Goal: Book appointment/travel/reservation

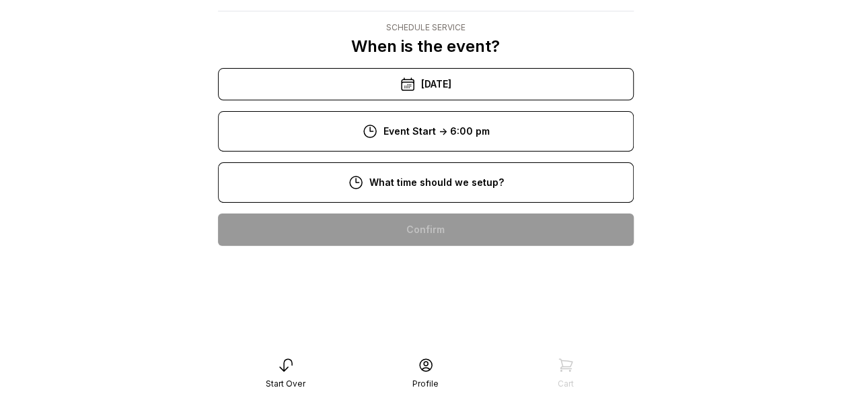
scroll to position [376, 0]
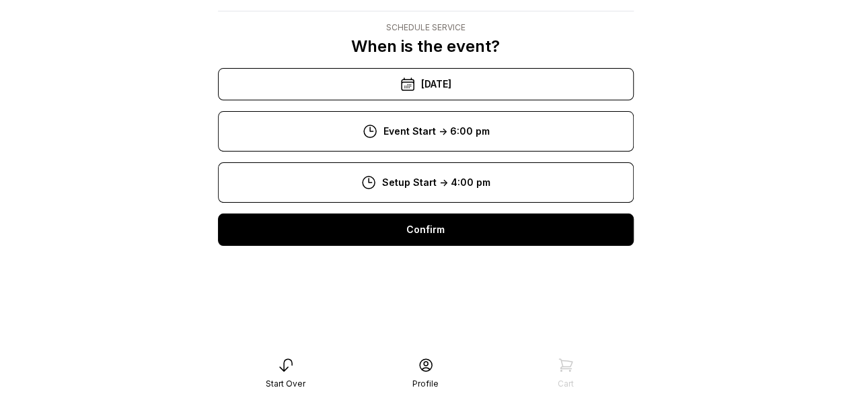
click at [444, 240] on div "Confirm" at bounding box center [426, 229] width 416 height 32
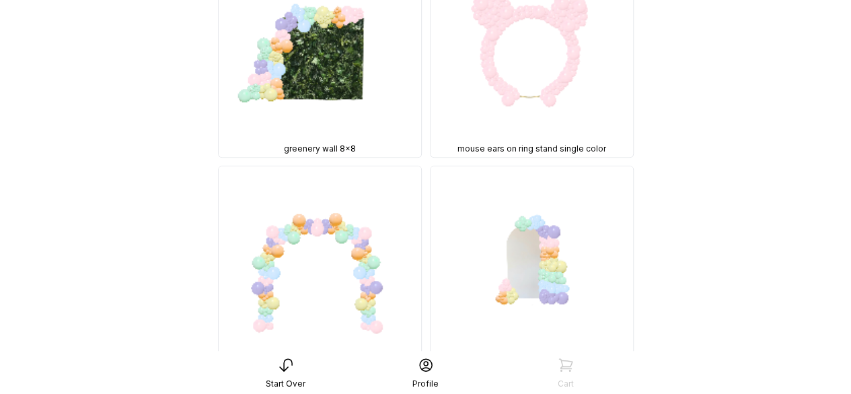
scroll to position [2748, 0]
click at [435, 236] on img at bounding box center [532, 266] width 203 height 203
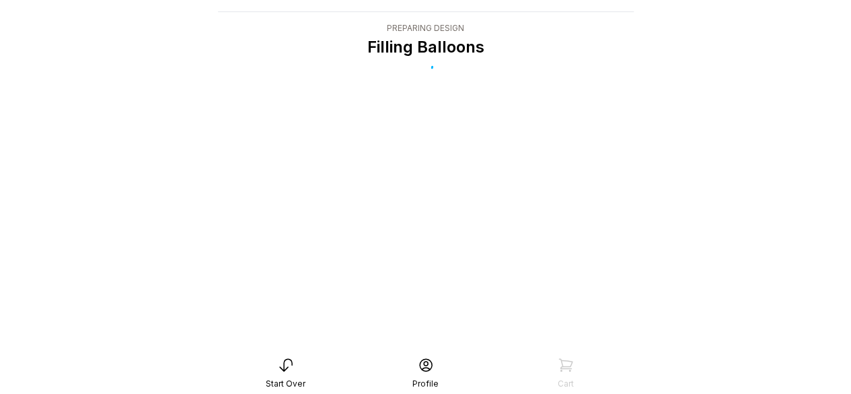
scroll to position [0, 0]
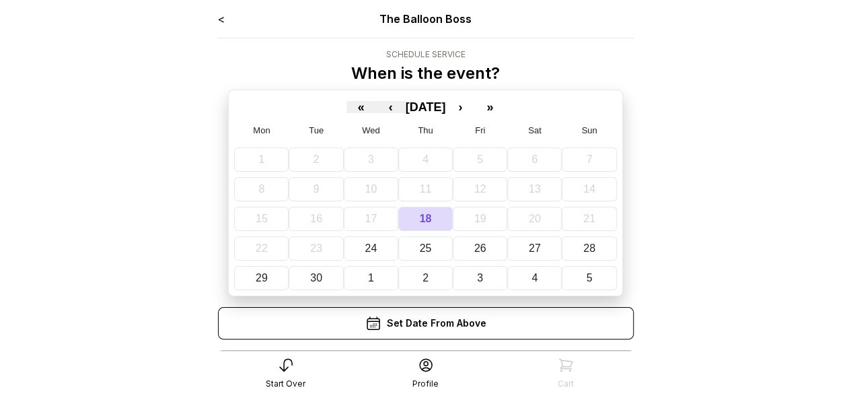
scroll to position [27, 0]
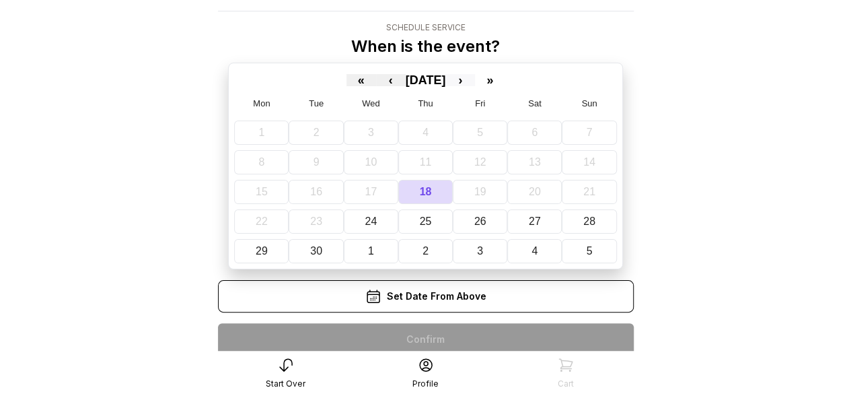
click at [475, 85] on button "›" at bounding box center [460, 80] width 30 height 12
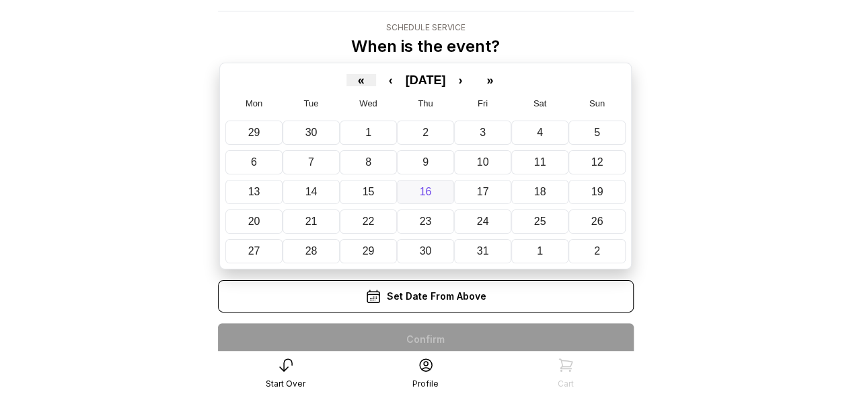
click at [421, 189] on abbr "16" at bounding box center [426, 191] width 12 height 11
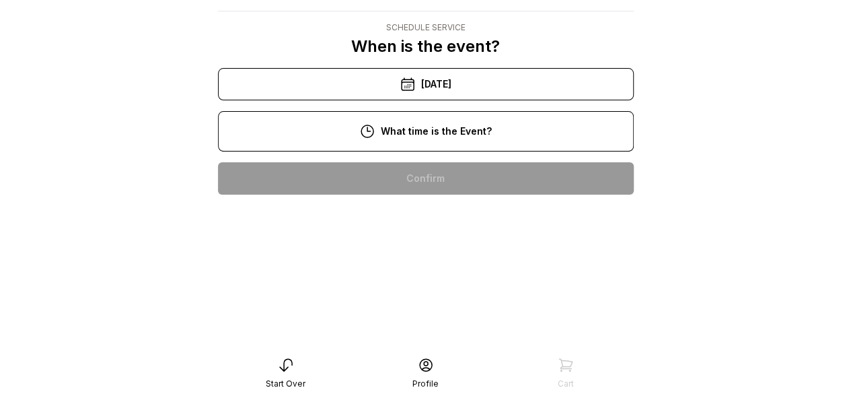
scroll to position [497, 0]
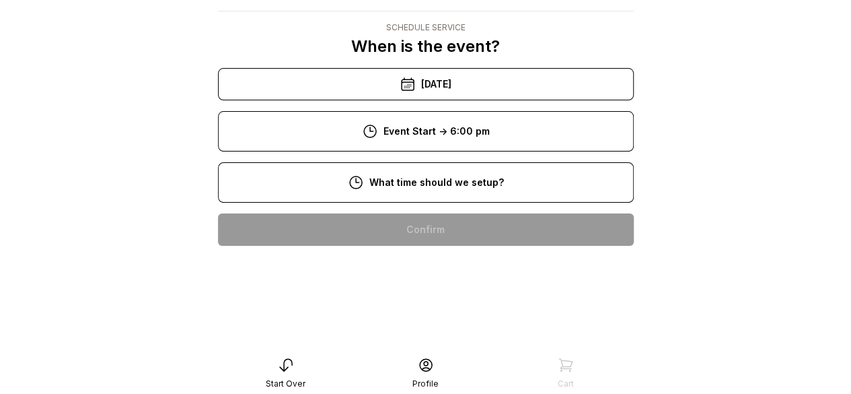
scroll to position [291, 0]
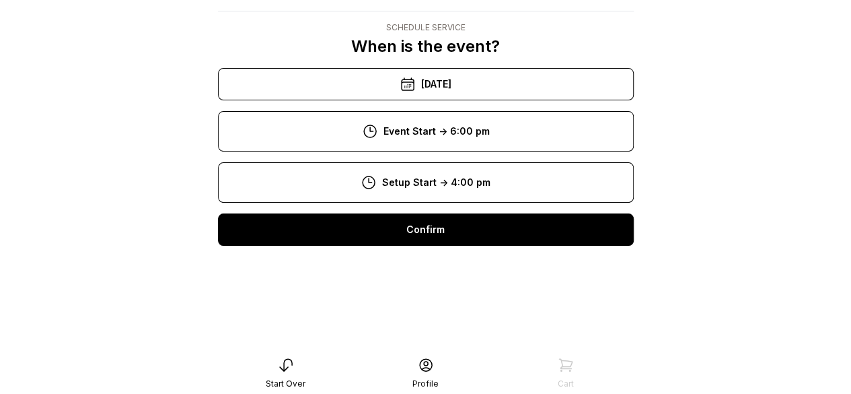
scroll to position [27, 0]
click at [435, 233] on div "Confirm" at bounding box center [426, 229] width 416 height 32
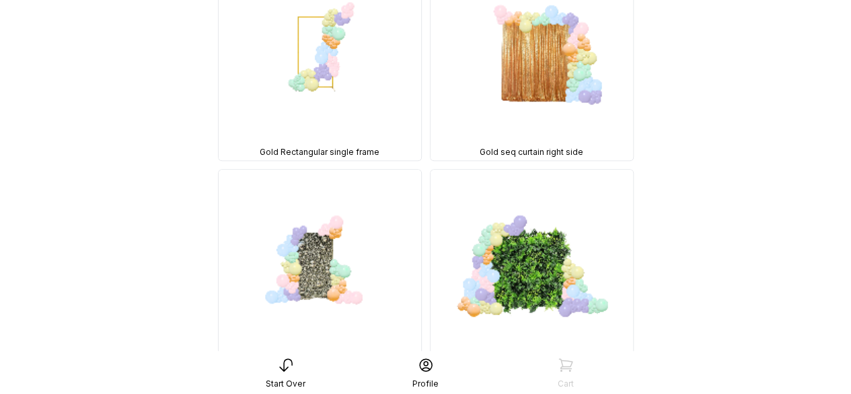
scroll to position [411, 0]
click at [550, 112] on img at bounding box center [532, 59] width 203 height 203
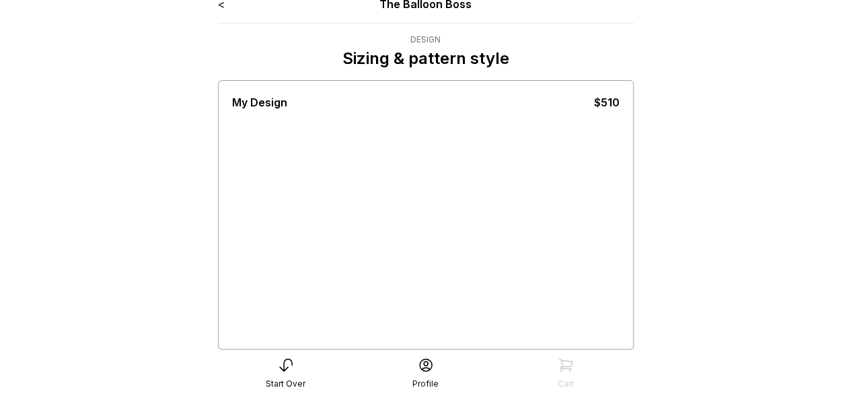
scroll to position [11, 0]
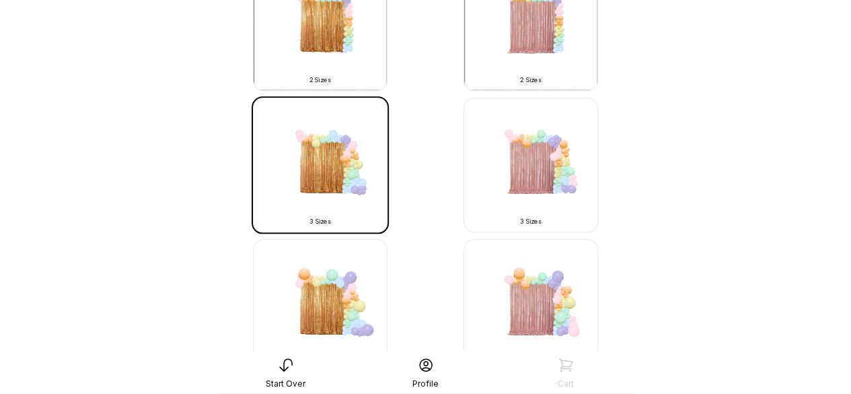
scroll to position [822, 0]
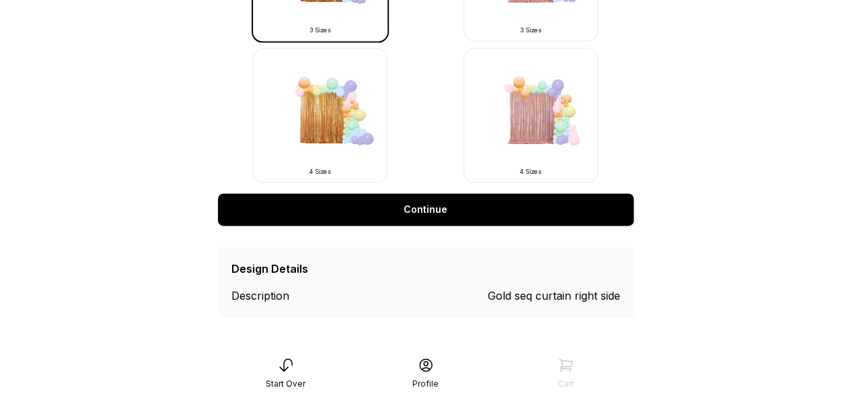
click at [406, 213] on link "Continue" at bounding box center [426, 209] width 416 height 32
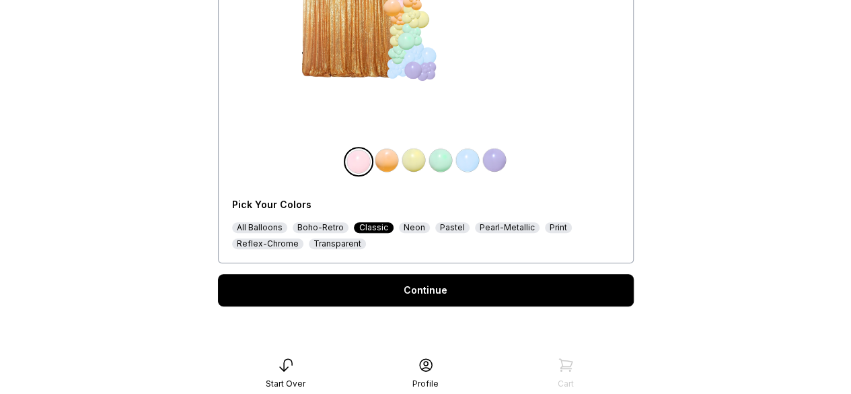
scroll to position [214, 0]
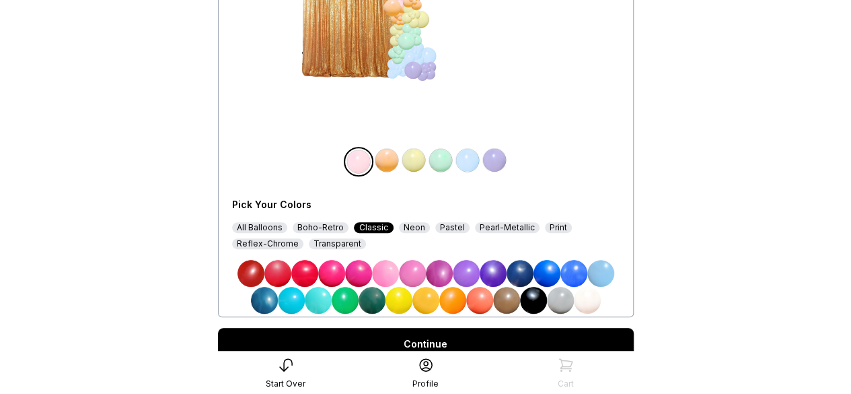
click at [258, 274] on img at bounding box center [250, 273] width 27 height 27
click at [246, 266] on img at bounding box center [250, 273] width 27 height 27
click at [338, 244] on div "Transparent" at bounding box center [337, 243] width 57 height 11
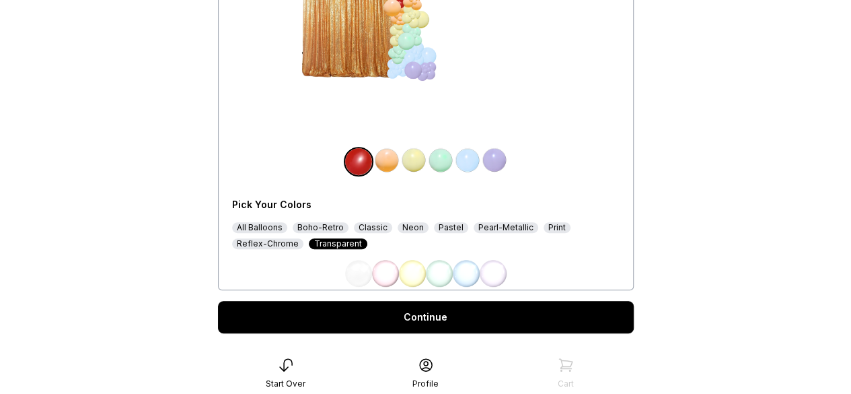
click at [330, 230] on div "Boho-Retro" at bounding box center [321, 227] width 56 height 11
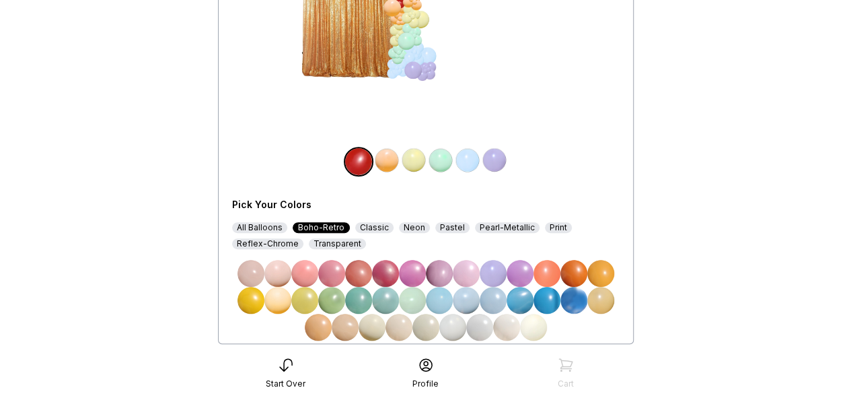
click at [347, 246] on div "Transparent" at bounding box center [337, 243] width 57 height 11
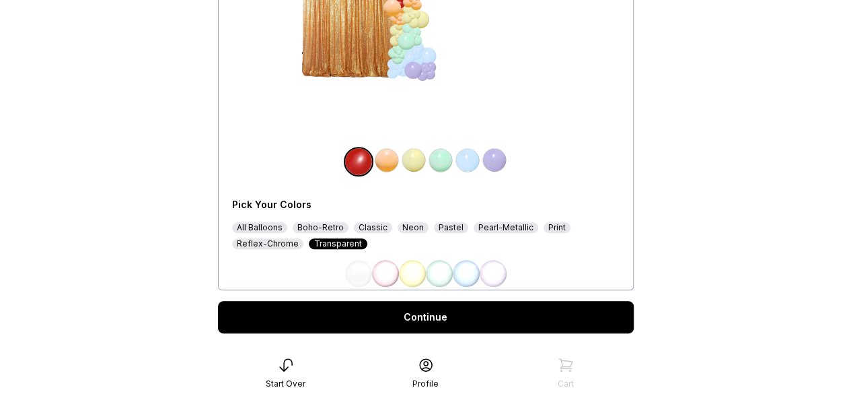
click at [379, 268] on img at bounding box center [385, 273] width 27 height 27
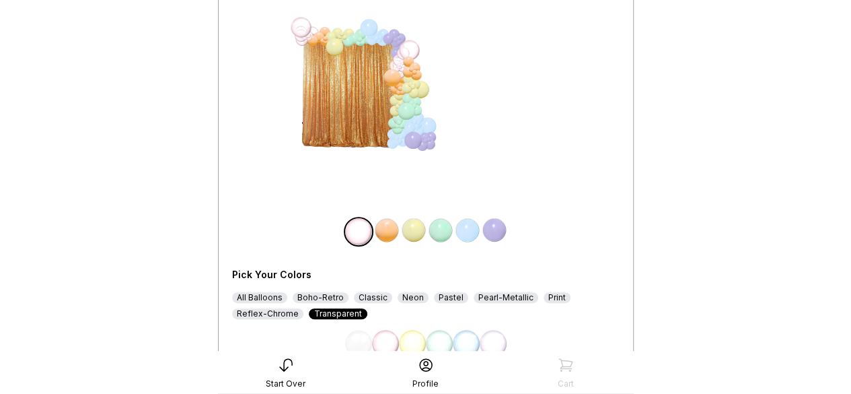
scroll to position [153, 0]
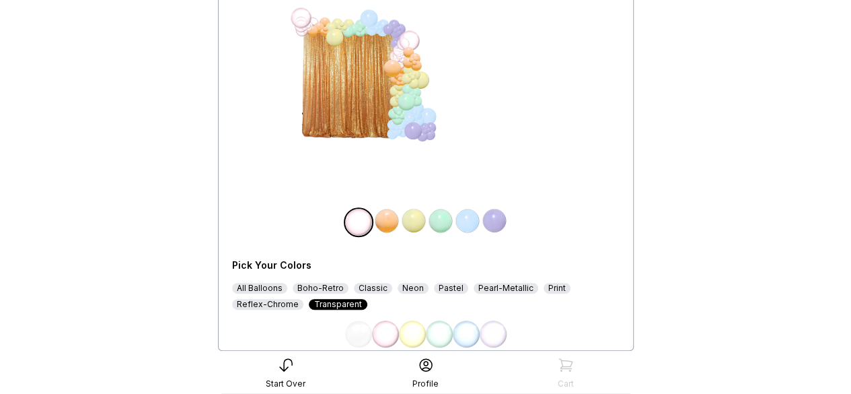
click at [414, 329] on img at bounding box center [412, 333] width 27 height 27
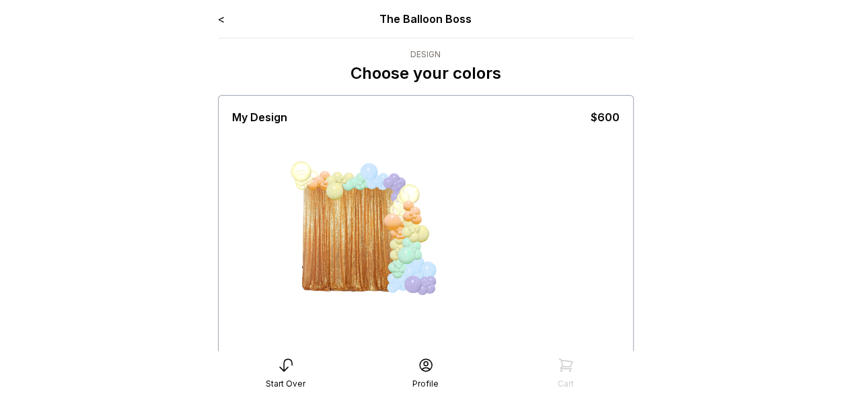
scroll to position [158, 0]
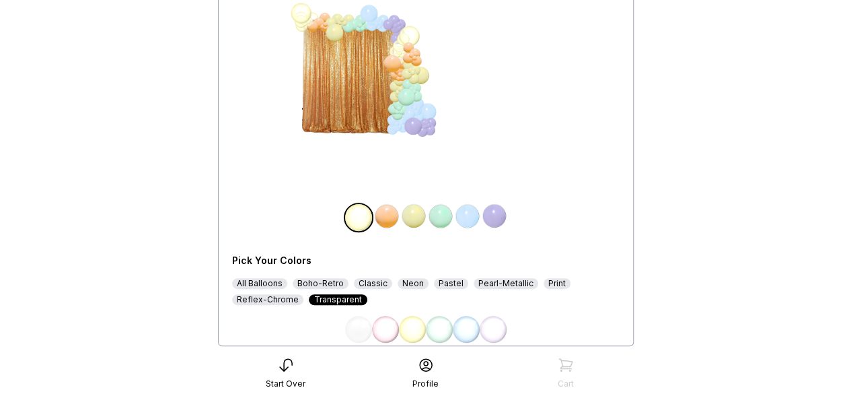
click at [414, 219] on img at bounding box center [413, 216] width 27 height 27
click at [426, 219] on div at bounding box center [413, 218] width 30 height 30
click at [432, 219] on img at bounding box center [440, 216] width 27 height 27
click at [485, 215] on img at bounding box center [494, 216] width 27 height 27
click at [409, 112] on div at bounding box center [409, 114] width 13 height 13
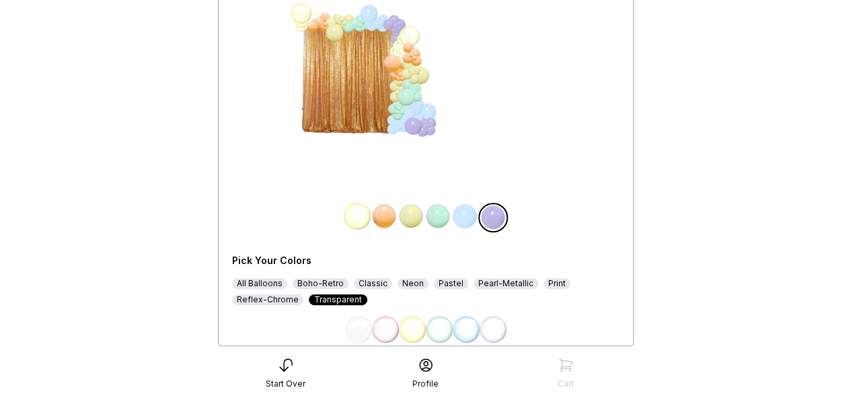
click at [267, 297] on div "Reflex-Chrome" at bounding box center [267, 299] width 71 height 11
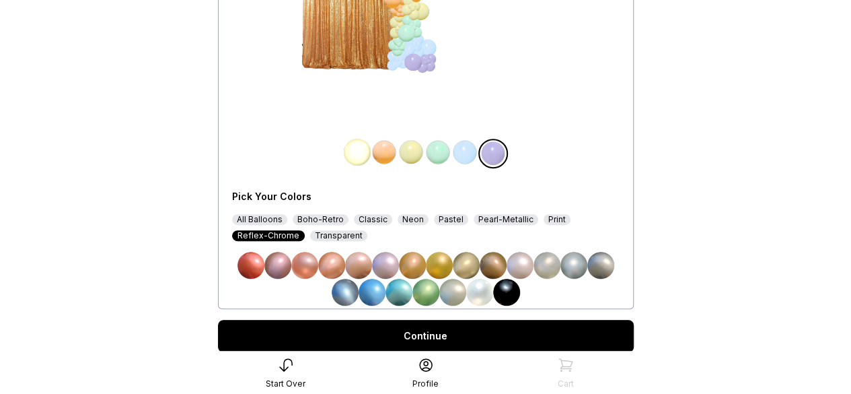
scroll to position [218, 0]
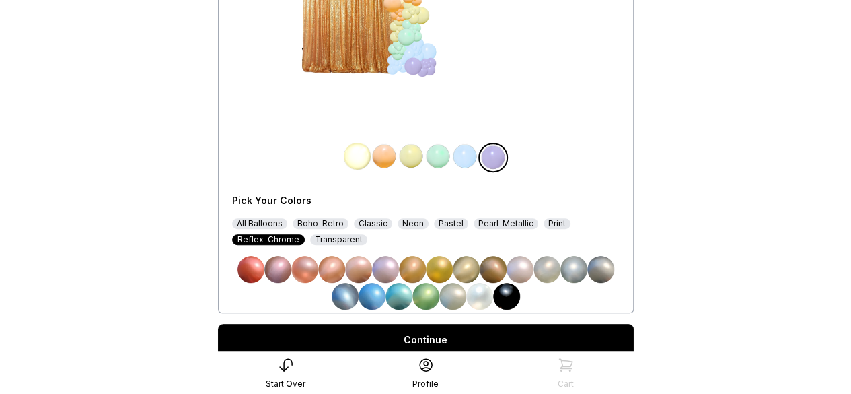
click at [332, 268] on img at bounding box center [331, 269] width 27 height 27
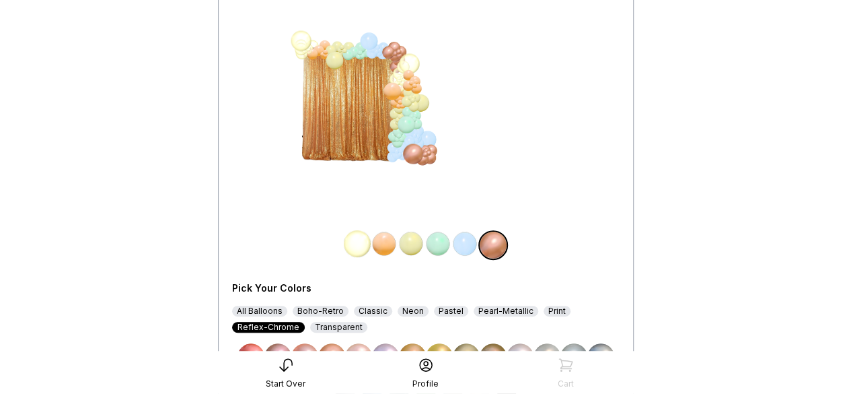
scroll to position [149, 0]
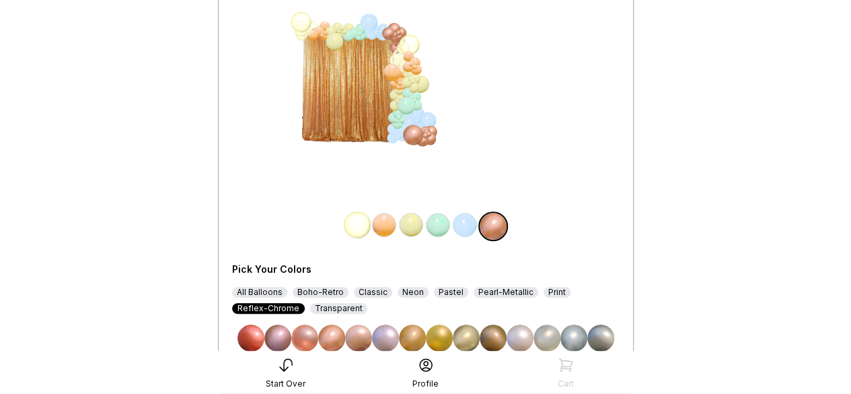
click at [359, 229] on img at bounding box center [357, 224] width 27 height 27
click at [490, 227] on img at bounding box center [494, 224] width 27 height 27
click at [254, 333] on img at bounding box center [250, 337] width 27 height 27
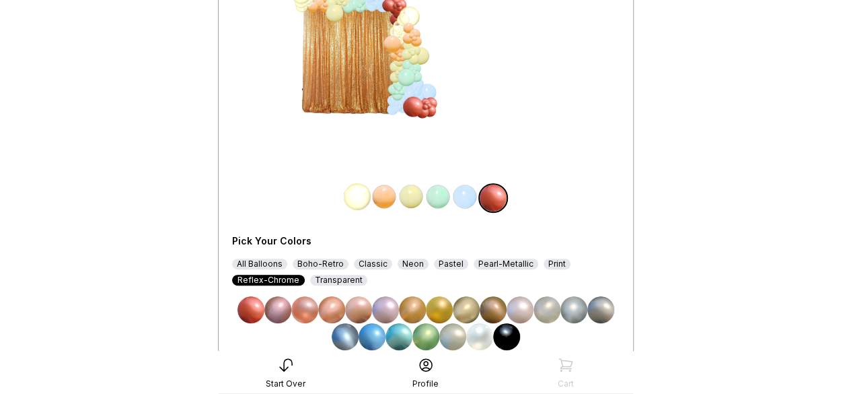
scroll to position [176, 0]
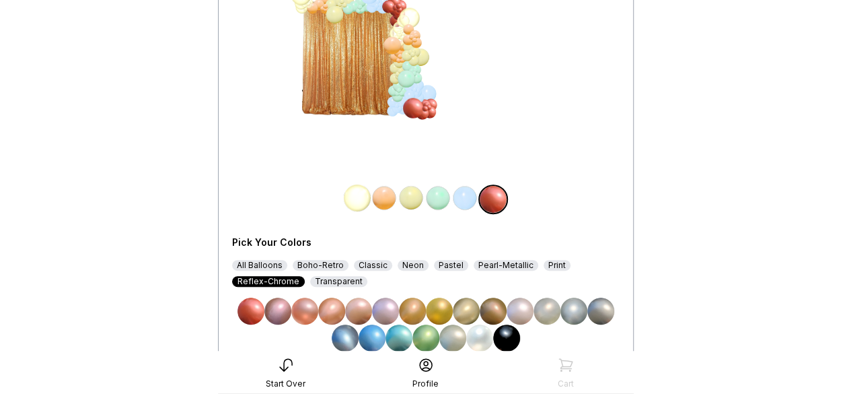
click at [386, 197] on img at bounding box center [384, 197] width 27 height 27
click at [364, 200] on img at bounding box center [357, 197] width 27 height 27
click at [342, 278] on div "Transparent" at bounding box center [338, 281] width 57 height 11
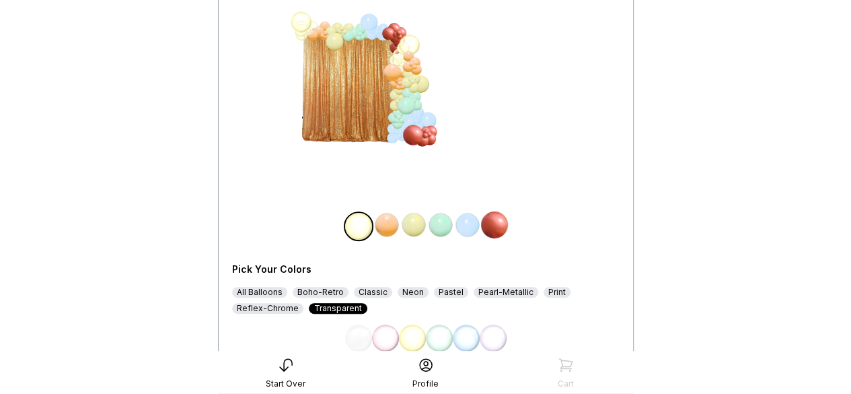
scroll to position [149, 0]
click at [358, 338] on img at bounding box center [358, 337] width 27 height 27
click at [373, 291] on div "Classic" at bounding box center [373, 292] width 38 height 11
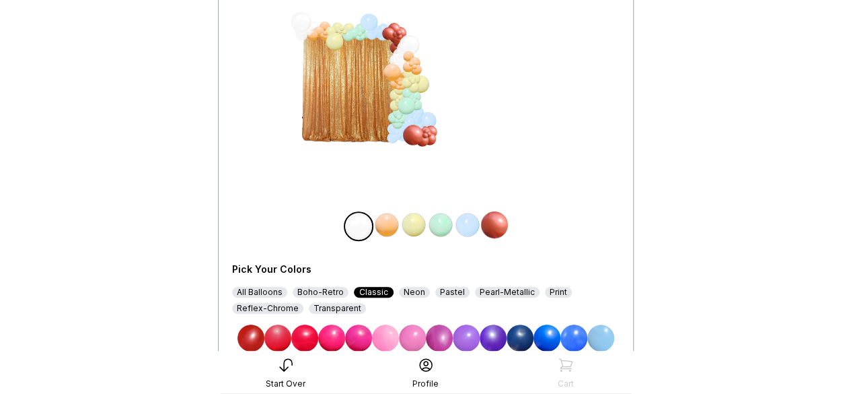
click at [400, 291] on div "Neon" at bounding box center [414, 292] width 31 height 11
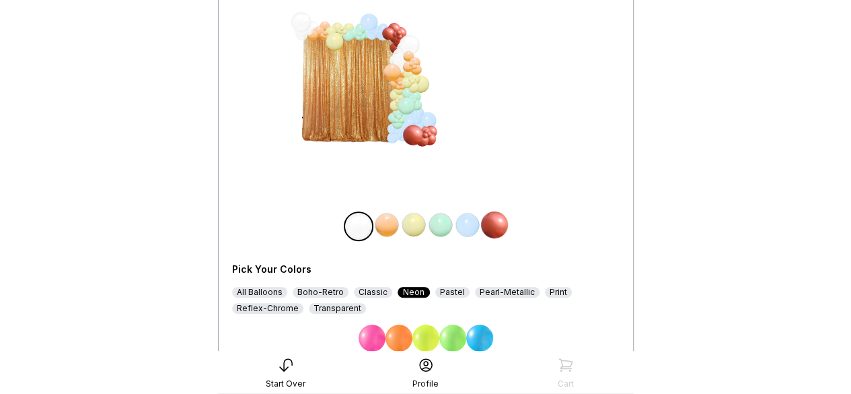
click at [435, 289] on div "Pastel" at bounding box center [452, 292] width 34 height 11
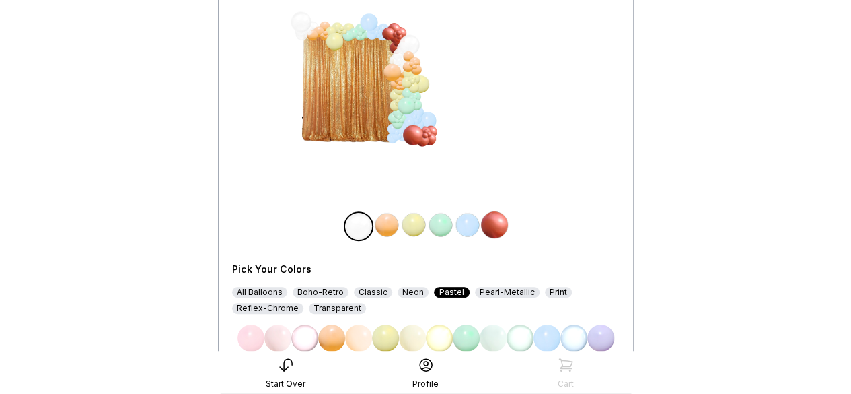
click at [479, 287] on div "Pearl-Metallic" at bounding box center [507, 292] width 65 height 11
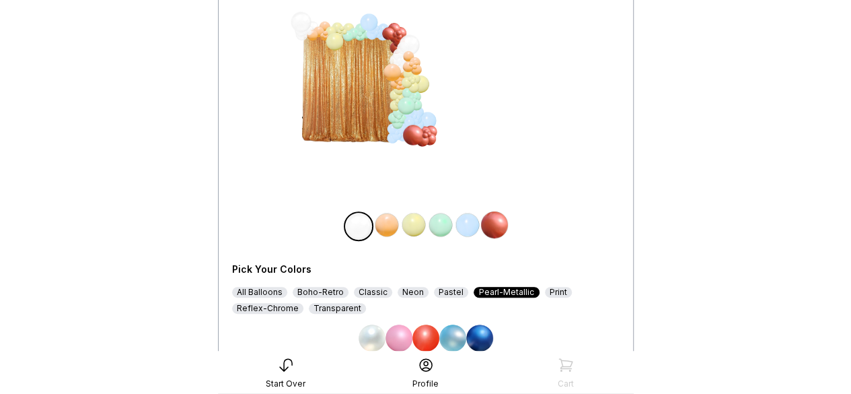
click at [420, 342] on img at bounding box center [425, 337] width 27 height 27
click at [373, 345] on img at bounding box center [372, 337] width 27 height 27
click at [546, 290] on div "Print" at bounding box center [558, 292] width 27 height 11
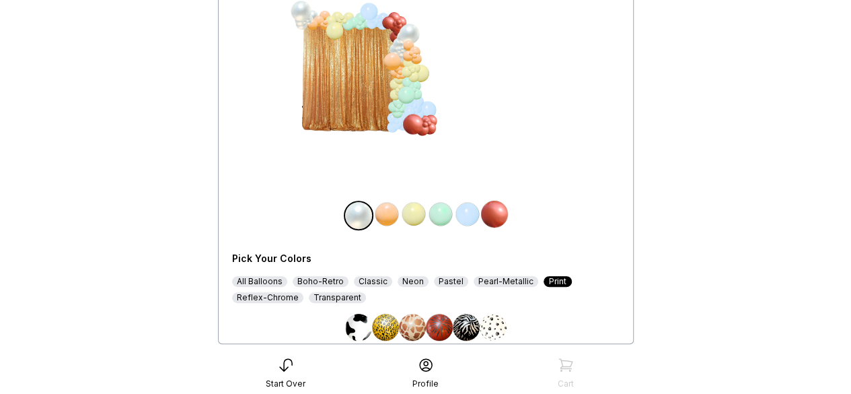
scroll to position [160, 0]
click at [390, 217] on img at bounding box center [386, 213] width 27 height 27
click at [503, 279] on div "Pearl-Metallic" at bounding box center [506, 281] width 65 height 11
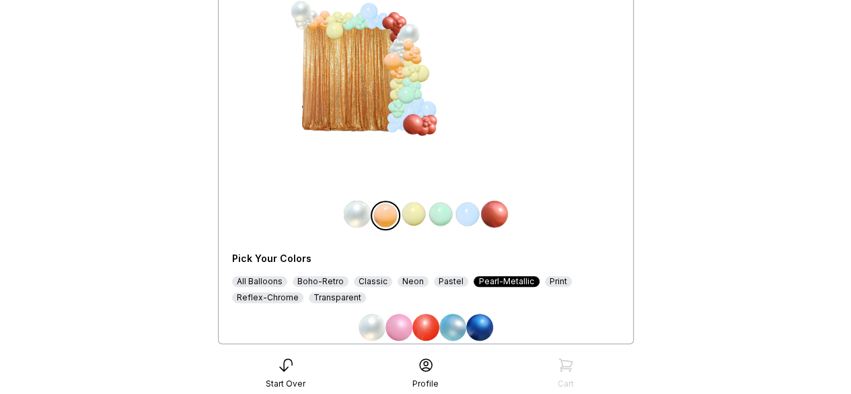
click at [418, 326] on img at bounding box center [425, 327] width 27 height 27
click at [424, 321] on img at bounding box center [425, 327] width 27 height 27
click at [371, 279] on div "Classic" at bounding box center [373, 281] width 38 height 11
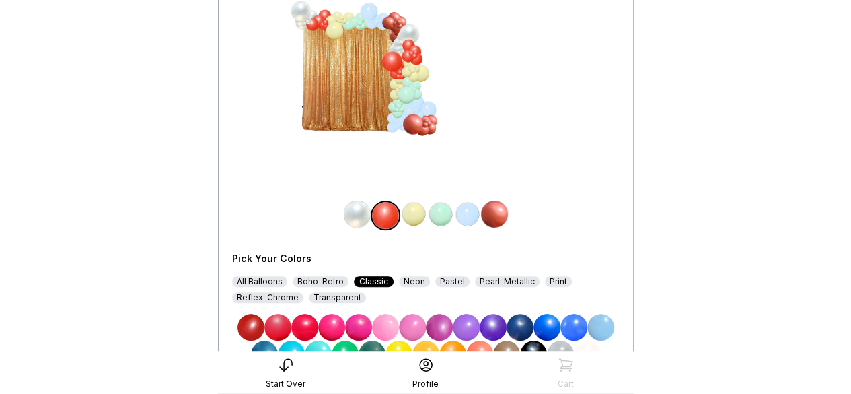
click at [326, 282] on div "Boho-Retro" at bounding box center [321, 281] width 56 height 11
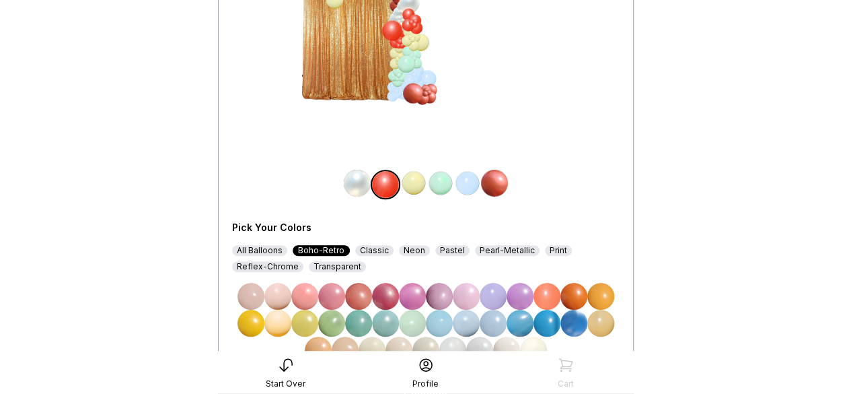
scroll to position [191, 0]
click at [266, 248] on div "All Balloons" at bounding box center [259, 250] width 55 height 11
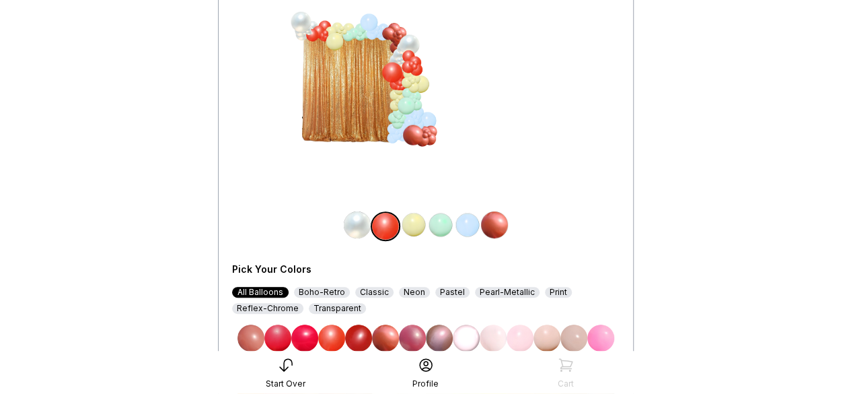
scroll to position [147, 0]
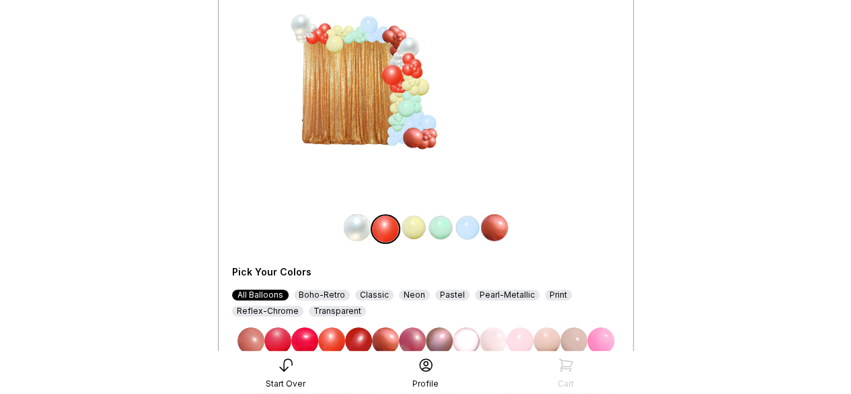
click at [369, 293] on div "Classic" at bounding box center [374, 294] width 38 height 11
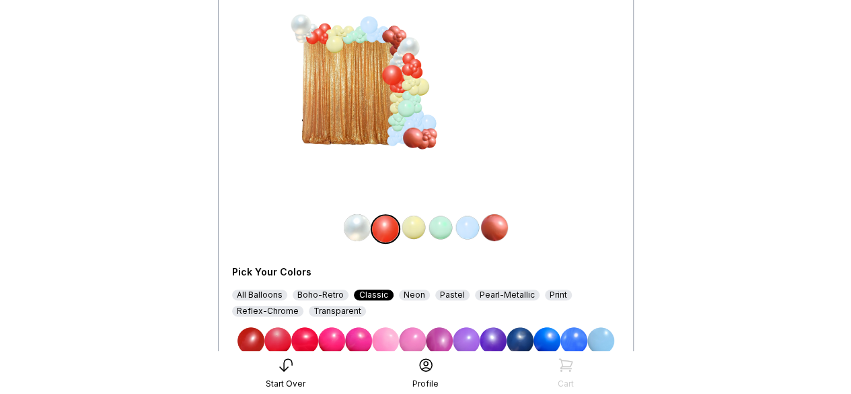
scroll to position [161, 0]
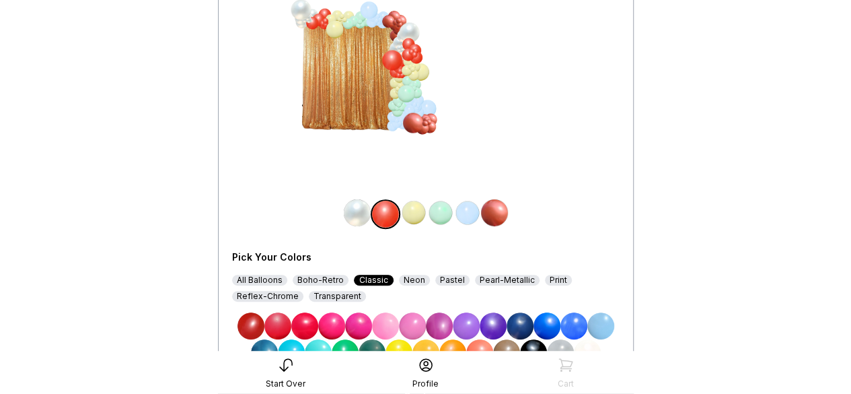
click at [418, 205] on img at bounding box center [413, 212] width 27 height 27
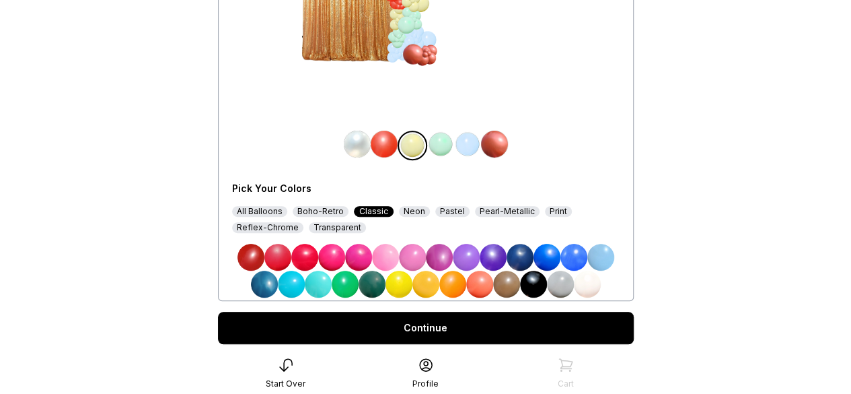
scroll to position [231, 0]
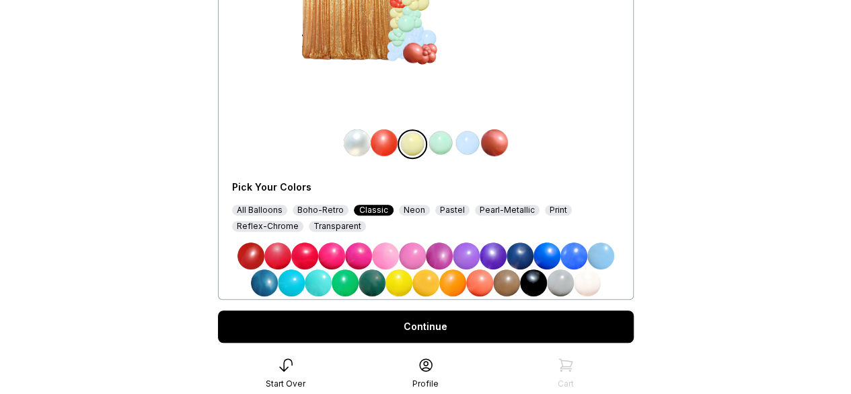
click at [537, 281] on img at bounding box center [533, 282] width 27 height 27
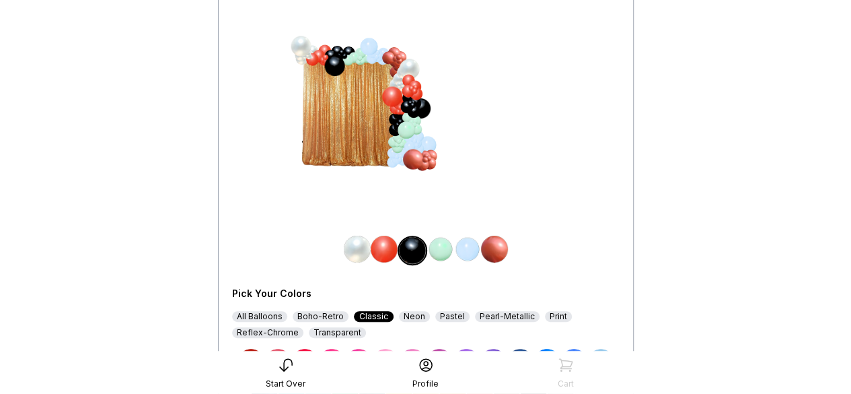
scroll to position [131, 0]
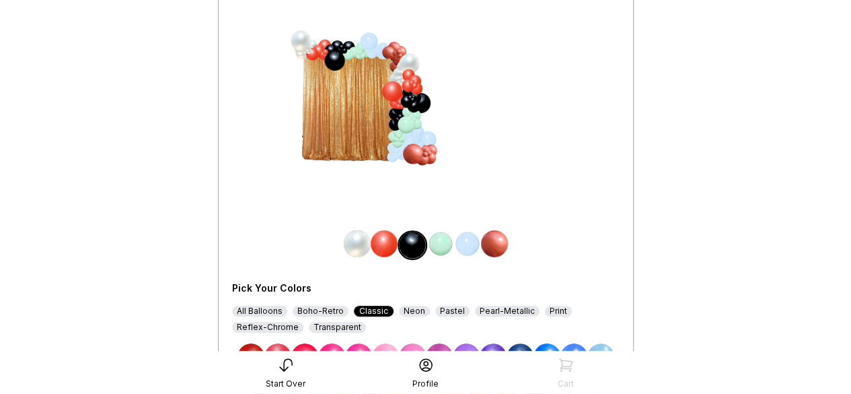
click at [464, 248] on img at bounding box center [467, 243] width 27 height 27
click at [439, 246] on img at bounding box center [438, 243] width 27 height 27
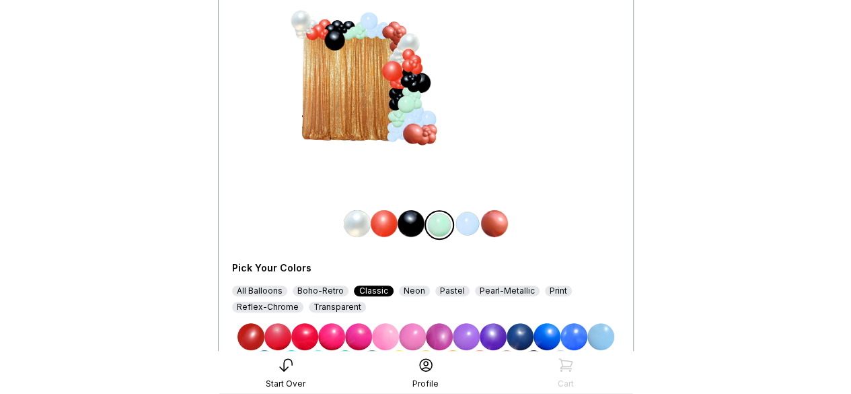
scroll to position [153, 0]
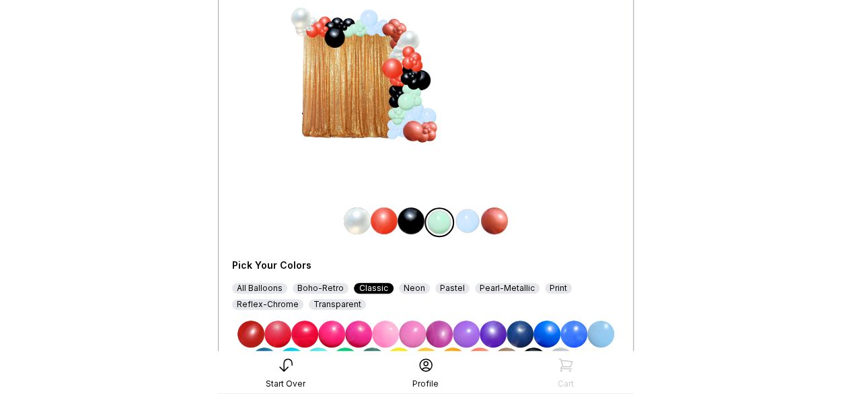
click at [485, 293] on div "Pearl-Metallic" at bounding box center [507, 288] width 65 height 11
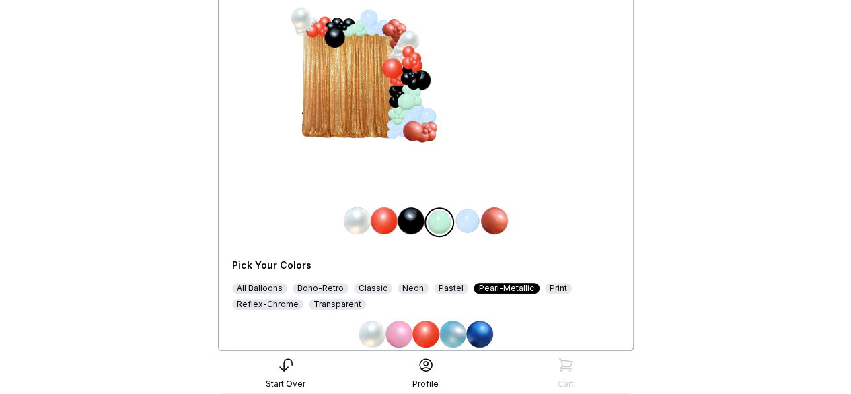
scroll to position [191, 0]
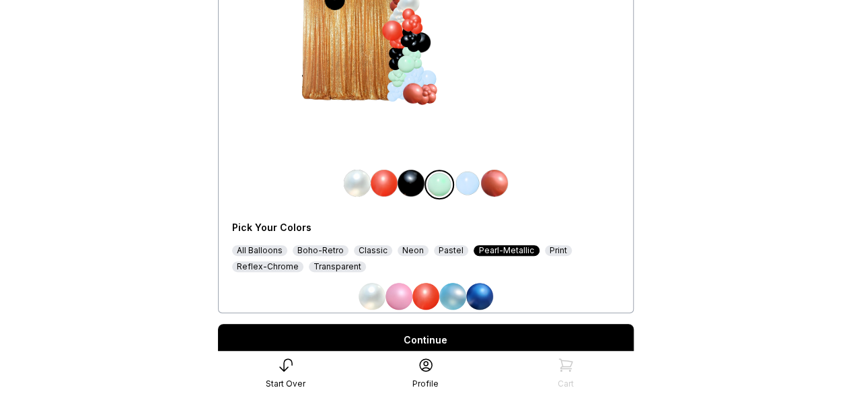
click at [375, 291] on img at bounding box center [372, 296] width 27 height 27
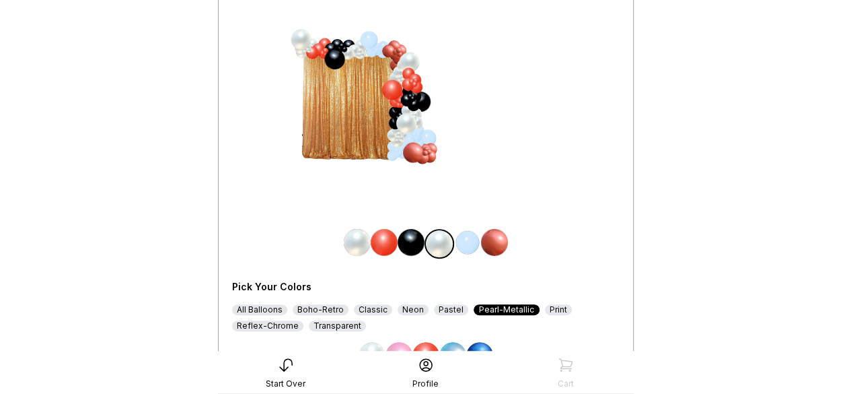
scroll to position [137, 0]
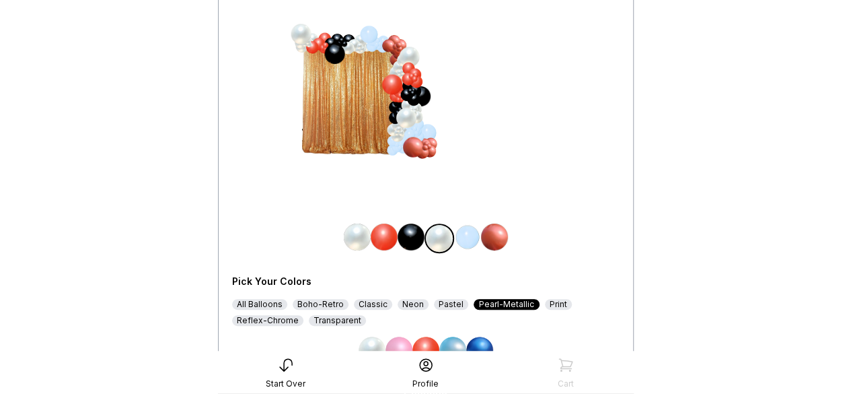
click at [443, 302] on div "Pastel" at bounding box center [451, 304] width 34 height 11
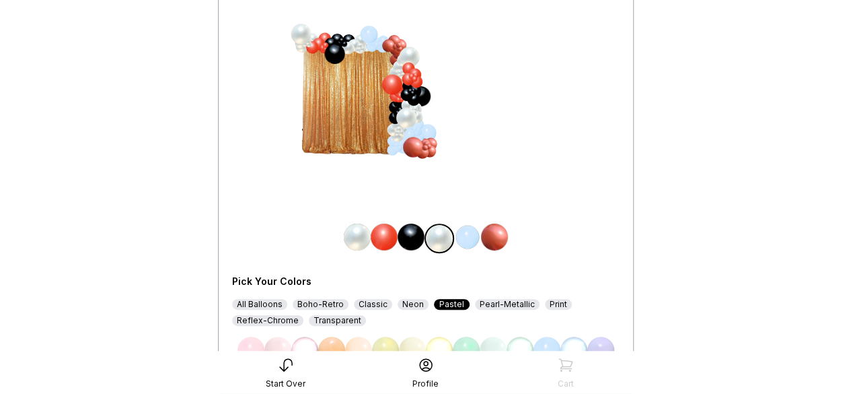
click at [472, 242] on img at bounding box center [467, 236] width 27 height 27
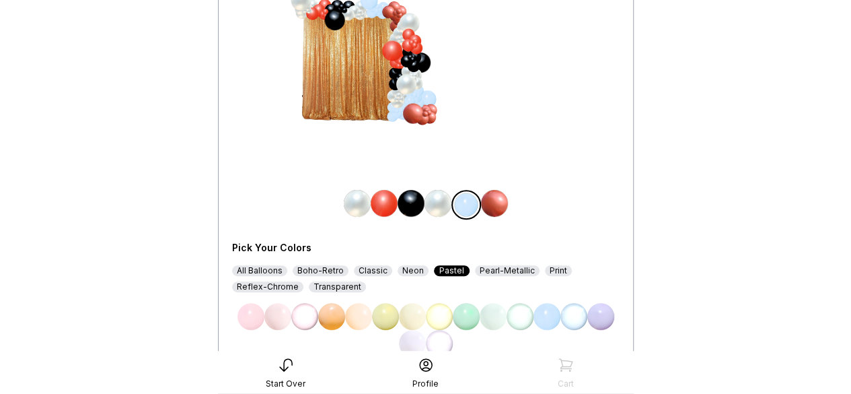
scroll to position [170, 0]
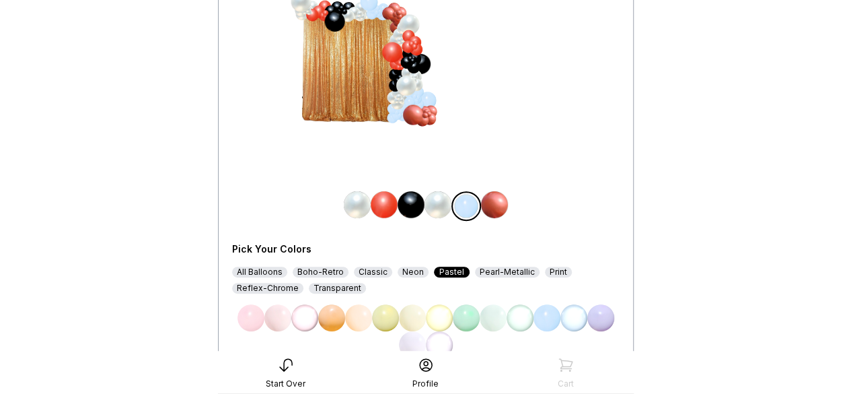
click at [410, 272] on div "Neon" at bounding box center [413, 271] width 31 height 11
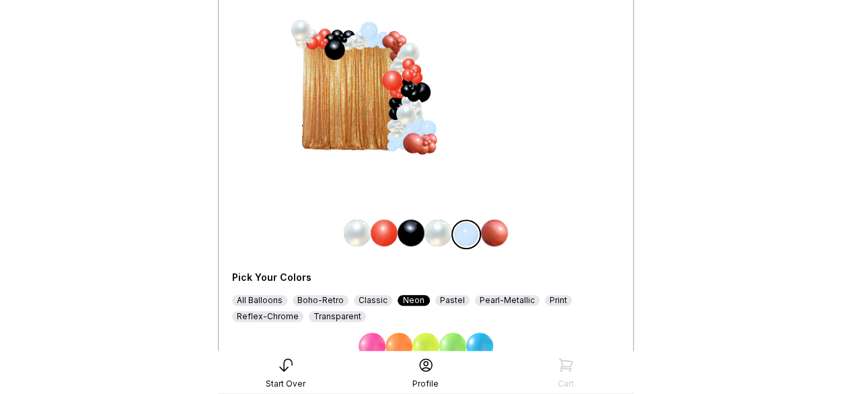
scroll to position [141, 0]
click at [379, 298] on div "Classic" at bounding box center [373, 300] width 38 height 11
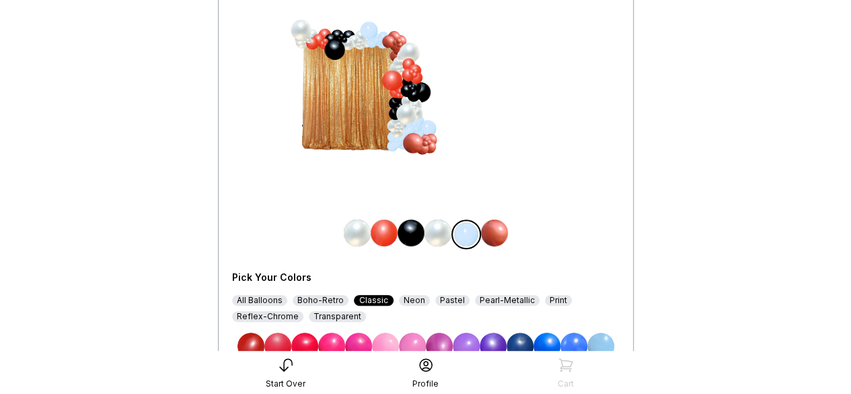
scroll to position [151, 0]
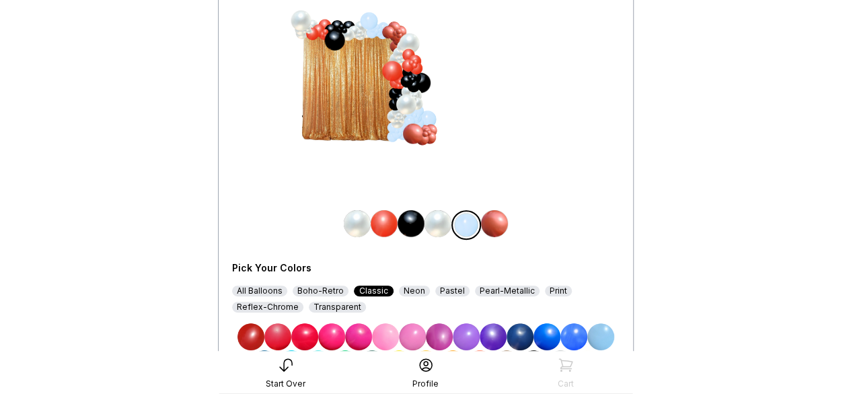
click at [287, 334] on img at bounding box center [277, 336] width 27 height 27
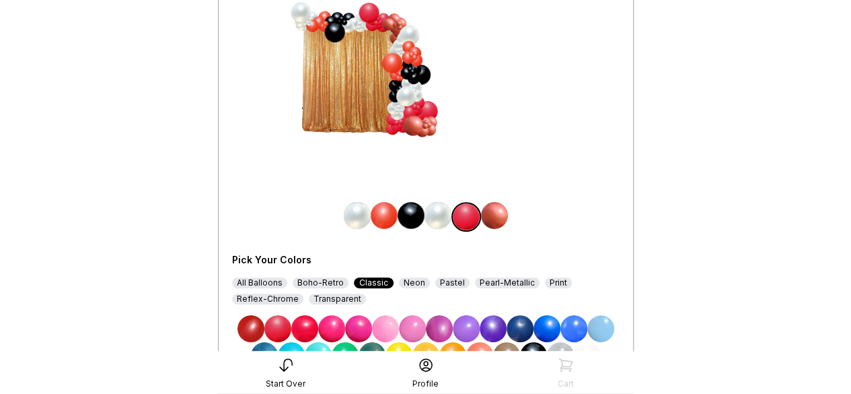
scroll to position [152, 0]
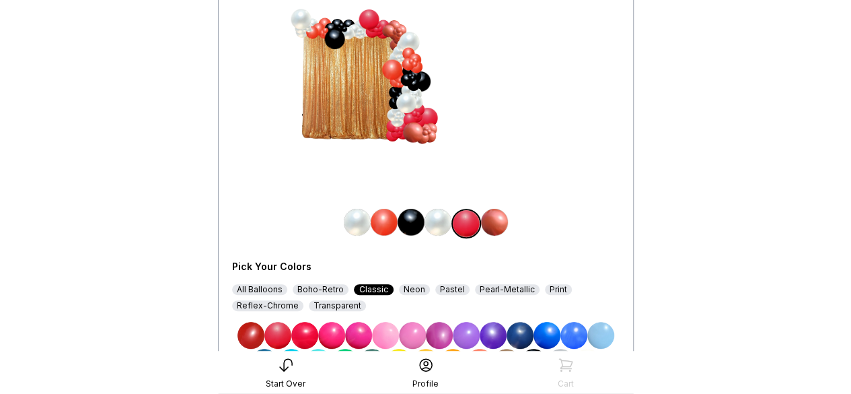
click at [496, 221] on img at bounding box center [494, 222] width 27 height 27
click at [281, 305] on div "Reflex-Chrome" at bounding box center [267, 305] width 71 height 11
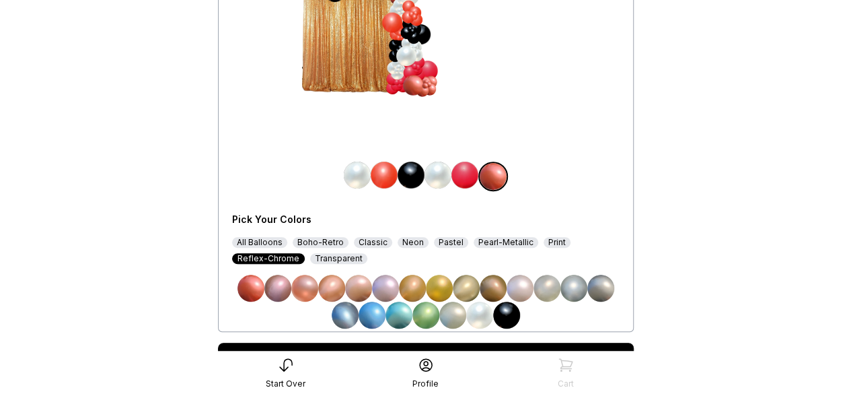
scroll to position [178, 0]
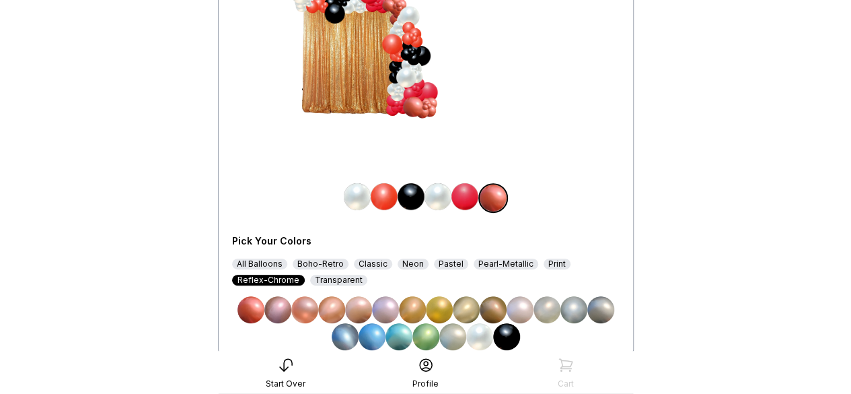
click at [252, 312] on img at bounding box center [250, 309] width 27 height 27
click at [599, 311] on img at bounding box center [600, 309] width 27 height 27
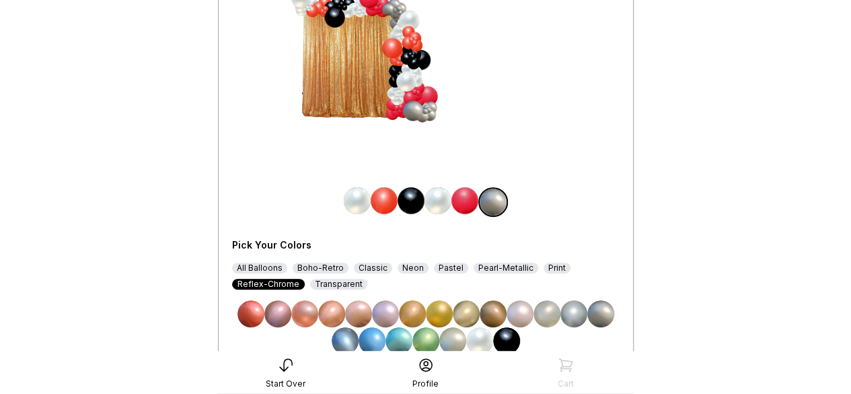
scroll to position [175, 0]
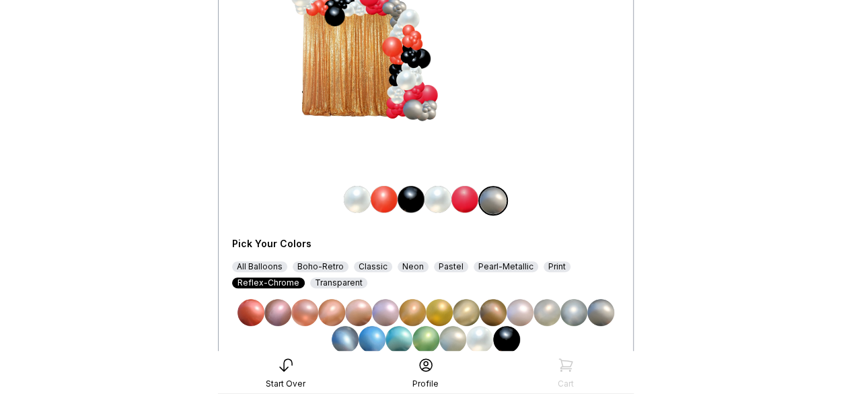
click at [503, 338] on img at bounding box center [506, 339] width 27 height 27
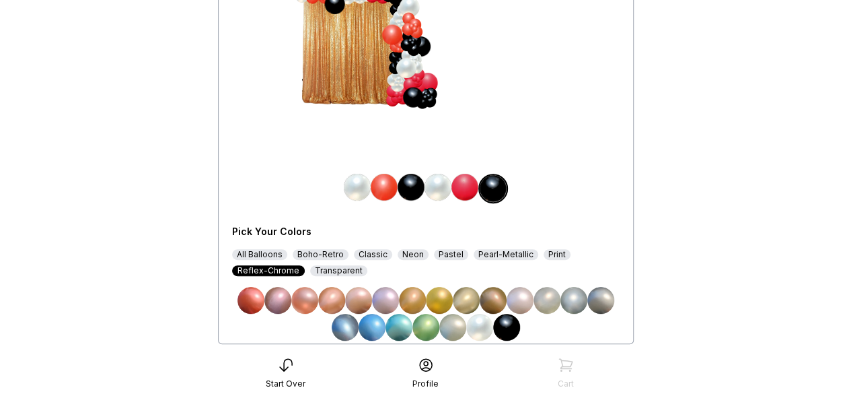
click at [486, 322] on img at bounding box center [479, 327] width 27 height 27
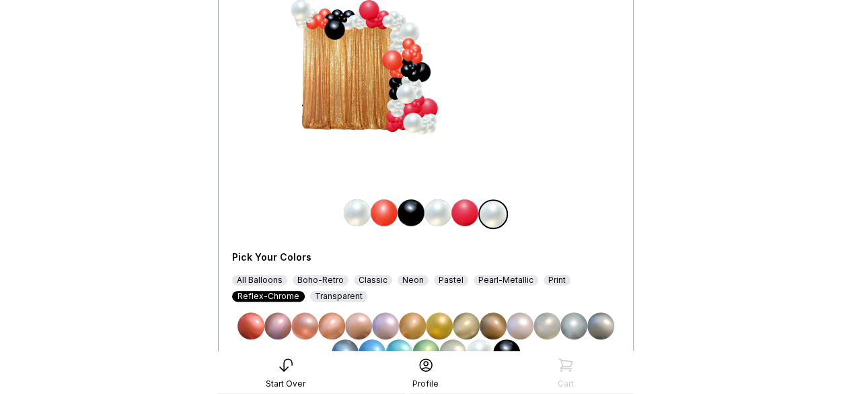
scroll to position [160, 0]
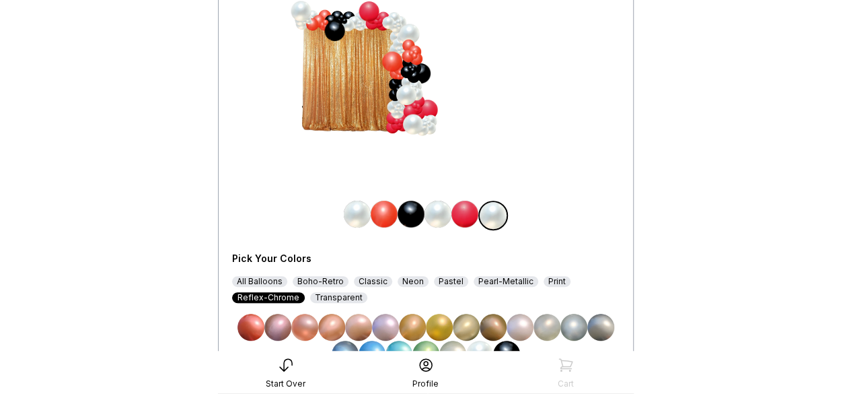
click at [413, 209] on img at bounding box center [411, 213] width 27 height 27
click at [416, 328] on img at bounding box center [412, 327] width 27 height 27
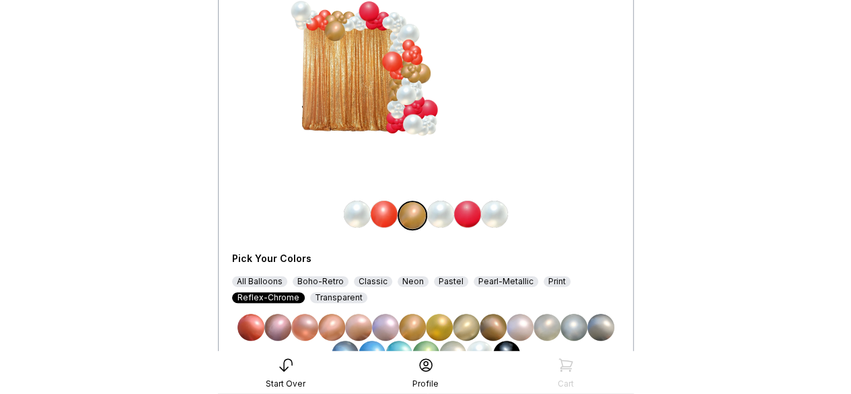
click at [467, 324] on img at bounding box center [466, 327] width 27 height 27
click at [546, 325] on img at bounding box center [547, 327] width 27 height 27
click at [576, 322] on img at bounding box center [573, 327] width 27 height 27
click at [593, 324] on img at bounding box center [600, 327] width 27 height 27
click at [308, 326] on img at bounding box center [304, 327] width 27 height 27
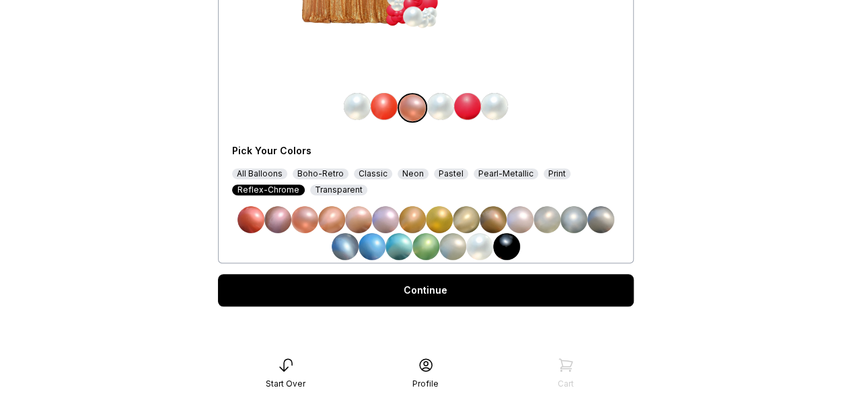
scroll to position [0, 0]
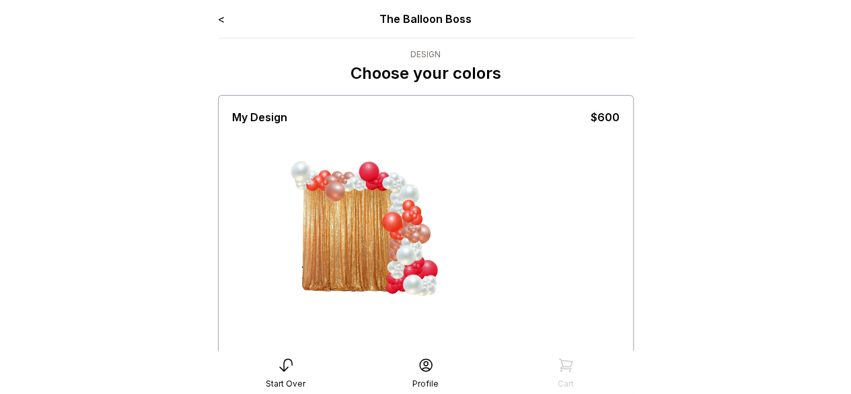
click at [221, 20] on link "<" at bounding box center [221, 18] width 7 height 13
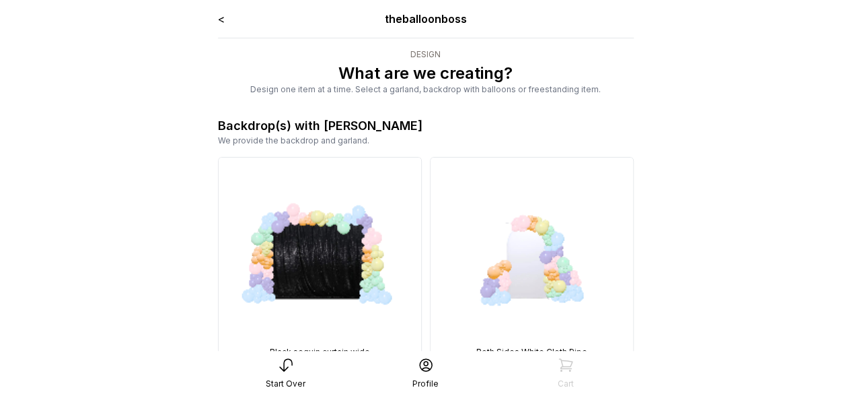
click at [221, 20] on link "<" at bounding box center [221, 18] width 7 height 13
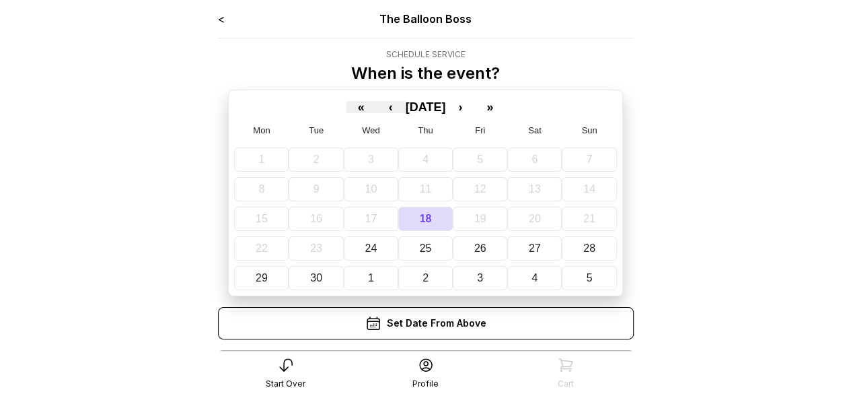
scroll to position [73, 0]
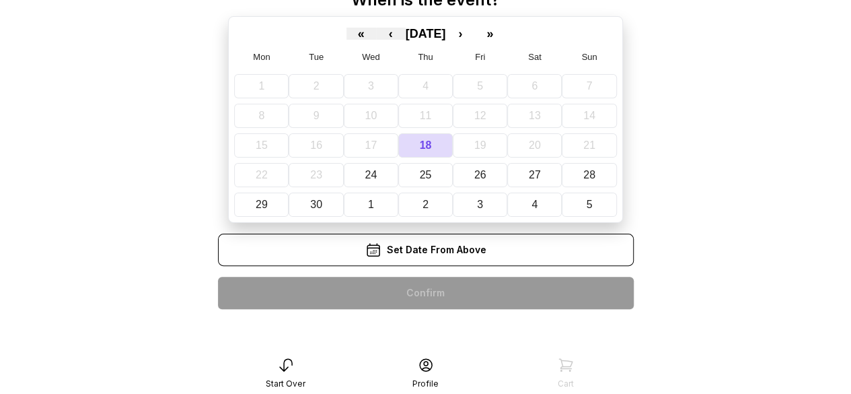
click at [433, 298] on div "< The Balloon Boss Schedule Service When is the event? « ‹ September 2025 › » M…" at bounding box center [426, 128] width 416 height 382
click at [475, 34] on button "›" at bounding box center [460, 34] width 30 height 12
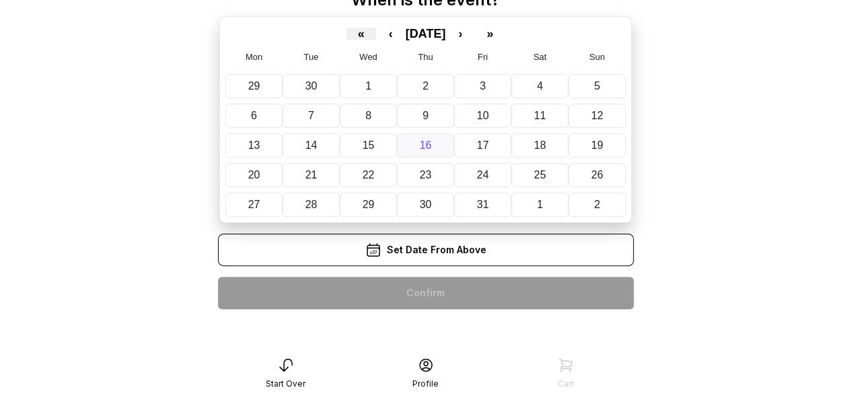
click at [418, 147] on button "16" at bounding box center [425, 145] width 57 height 24
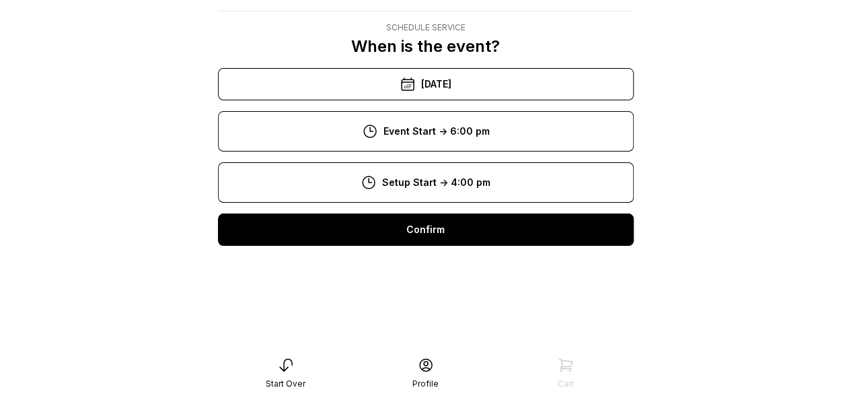
click at [437, 225] on div "Confirm" at bounding box center [426, 229] width 416 height 32
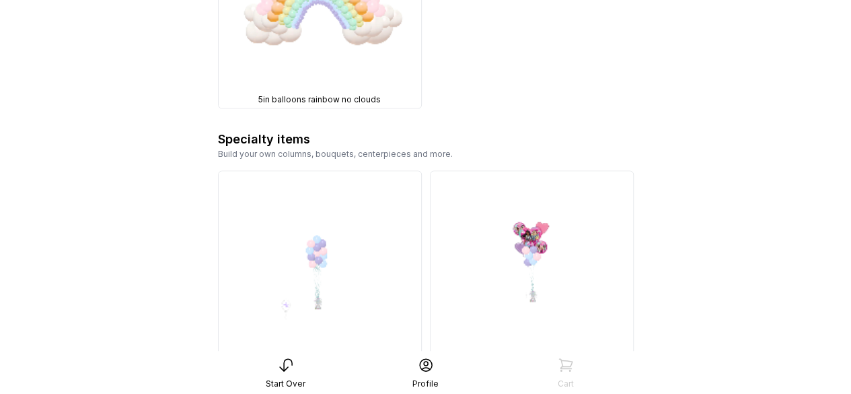
scroll to position [3505, 0]
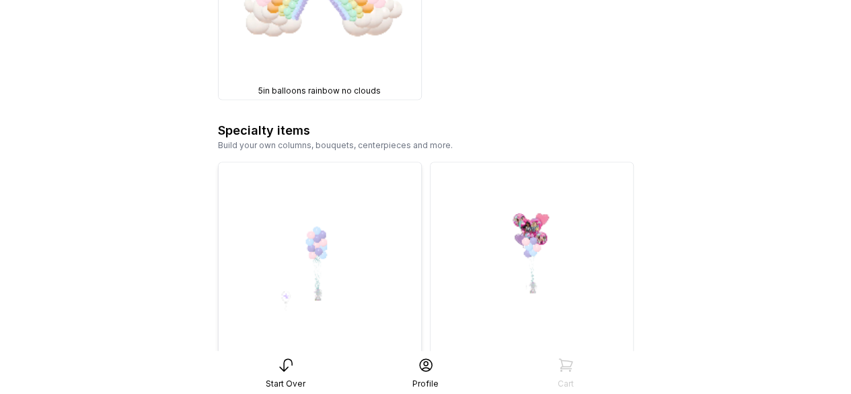
click at [319, 162] on img at bounding box center [320, 263] width 203 height 203
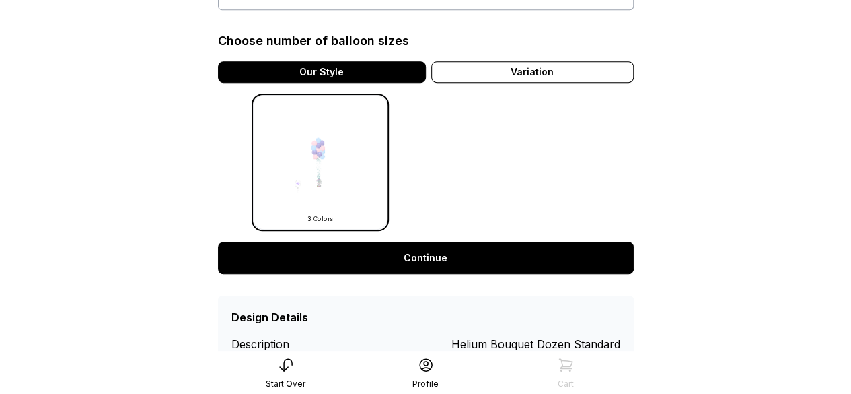
scroll to position [353, 0]
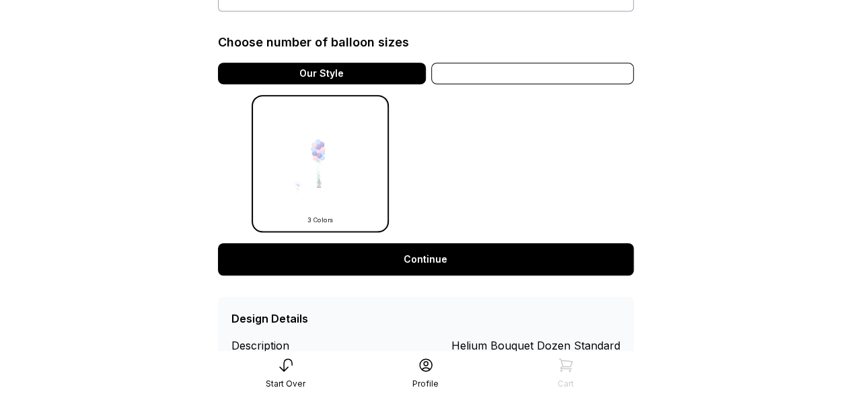
click at [470, 79] on div "Variation" at bounding box center [532, 74] width 203 height 22
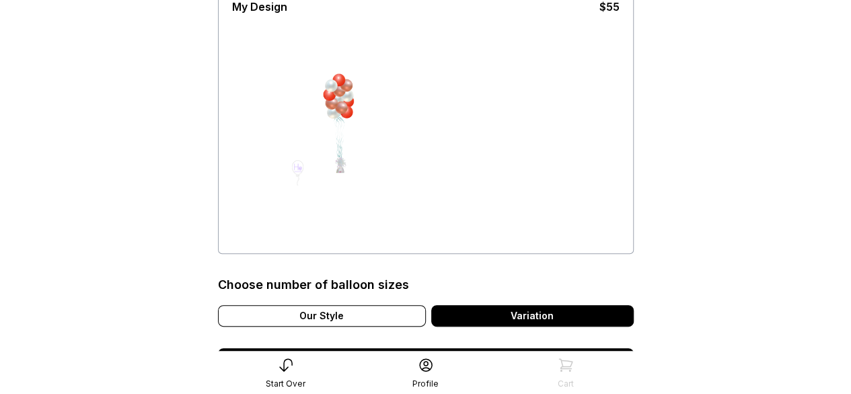
scroll to position [89, 0]
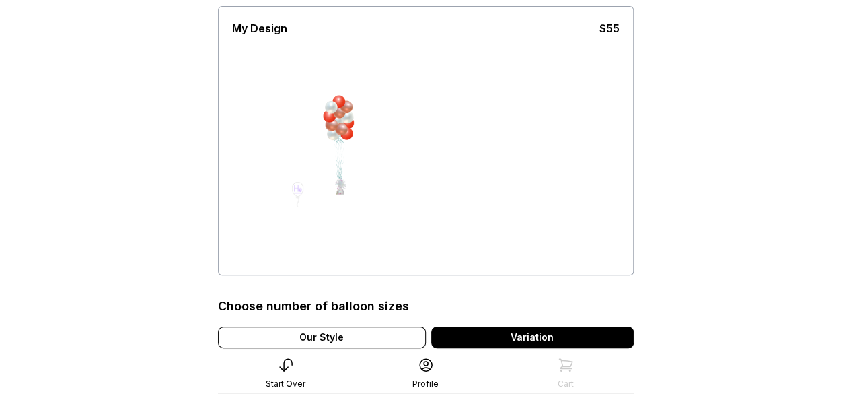
click at [338, 115] on div at bounding box center [339, 112] width 13 height 13
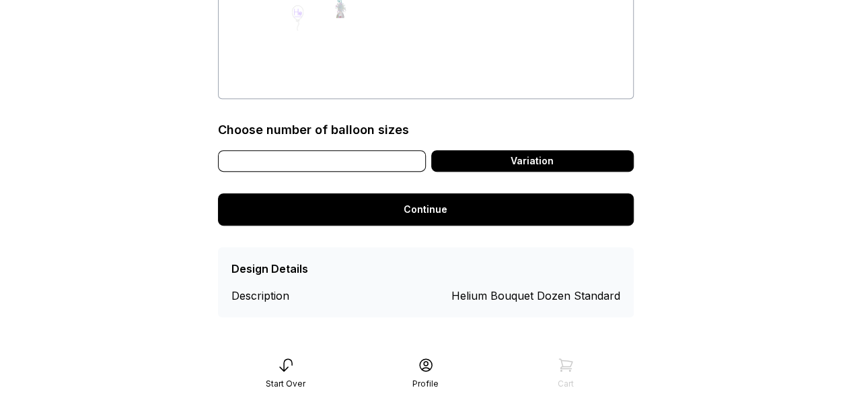
scroll to position [125, 0]
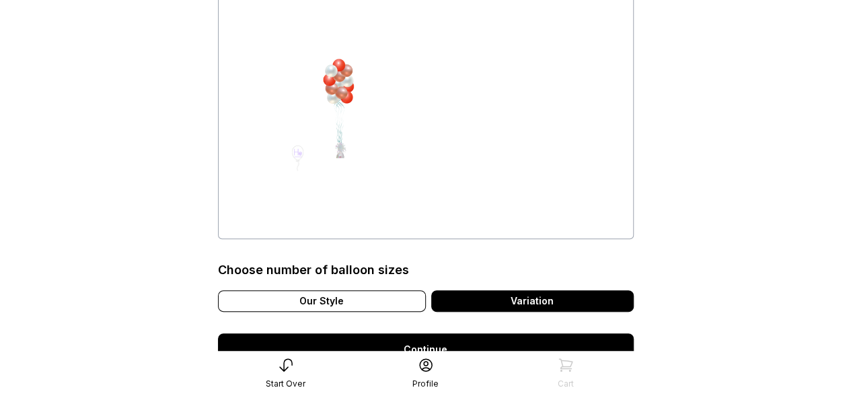
click at [299, 148] on div at bounding box center [300, 158] width 17 height 26
click at [342, 71] on div at bounding box center [346, 71] width 13 height 13
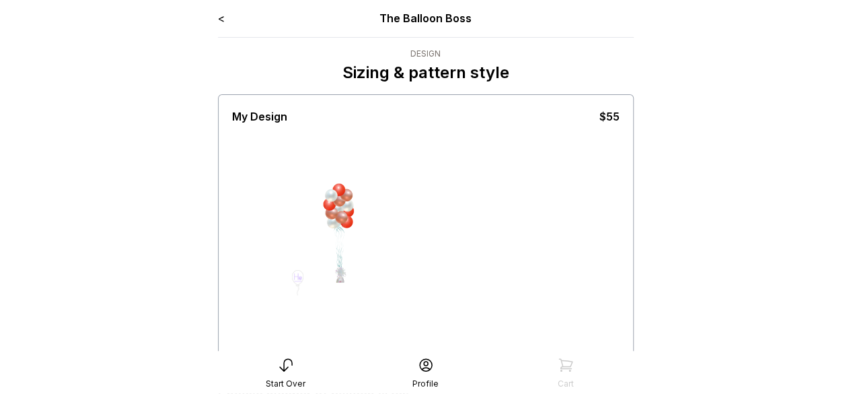
scroll to position [94, 0]
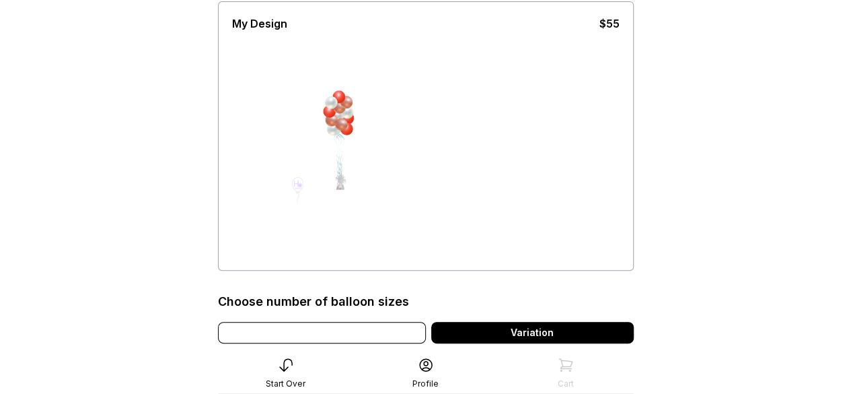
click at [331, 325] on div "Our Style" at bounding box center [322, 333] width 208 height 22
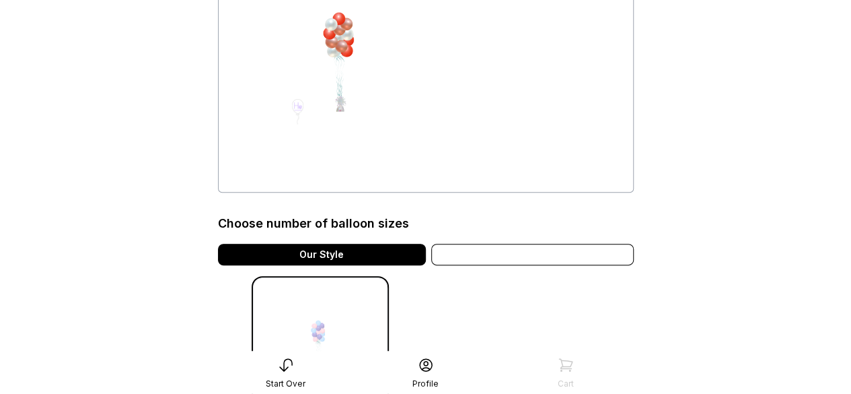
scroll to position [301, 0]
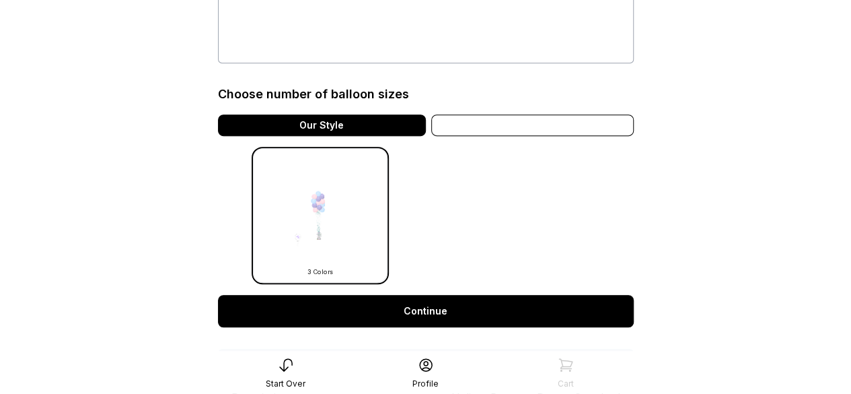
click at [462, 129] on div "Variation" at bounding box center [532, 125] width 203 height 22
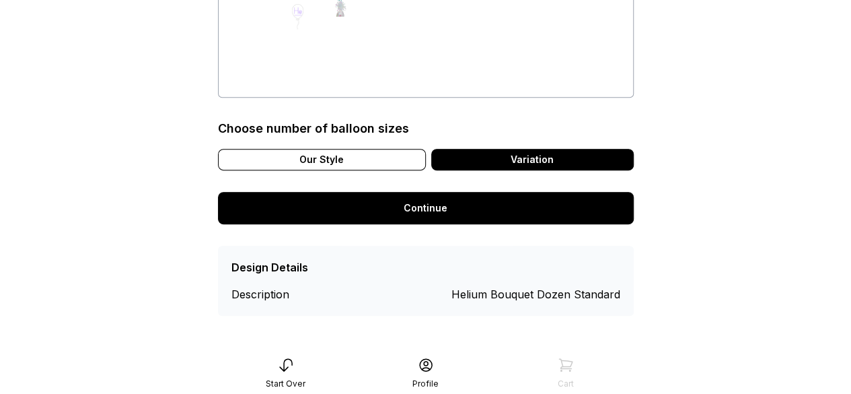
scroll to position [265, 0]
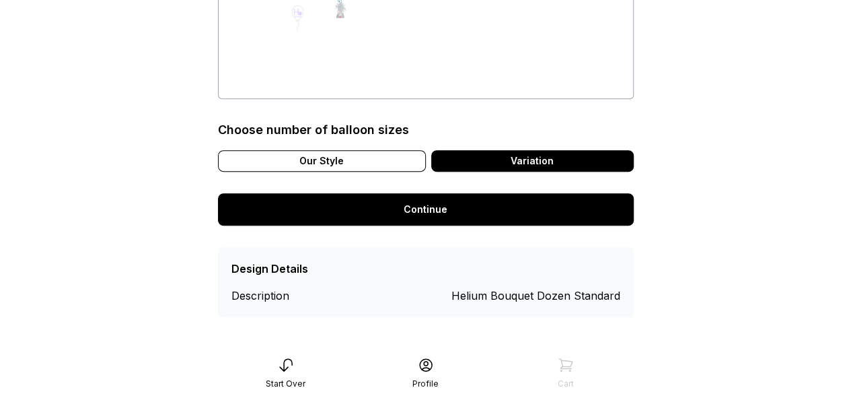
click at [413, 223] on link "Continue" at bounding box center [426, 209] width 416 height 32
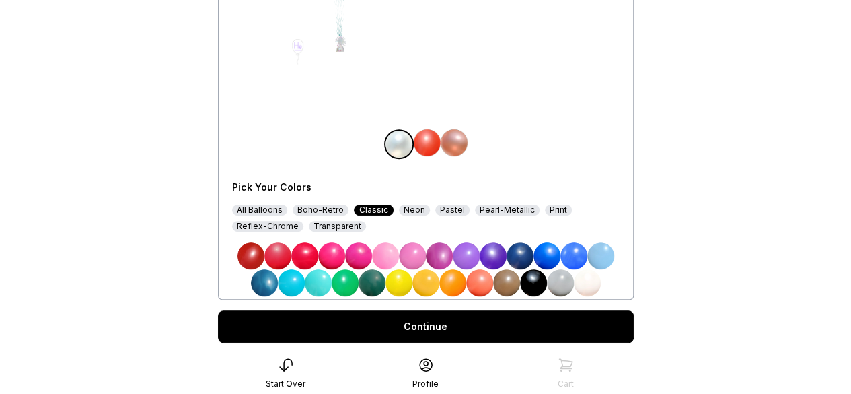
scroll to position [238, 0]
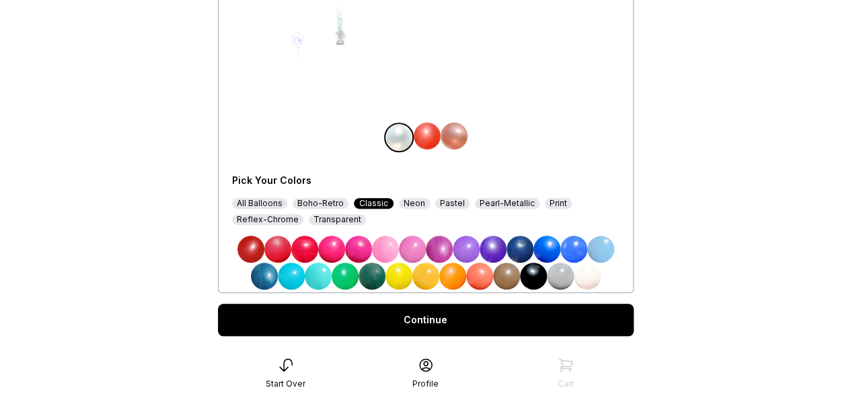
click at [316, 216] on div "Transparent" at bounding box center [337, 219] width 57 height 11
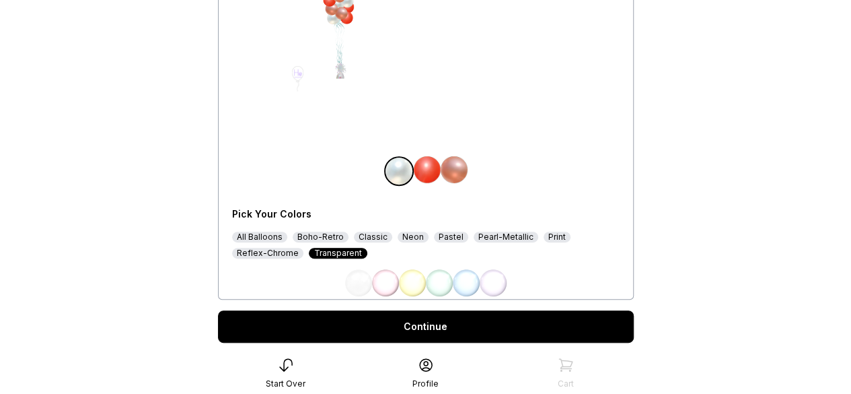
scroll to position [206, 0]
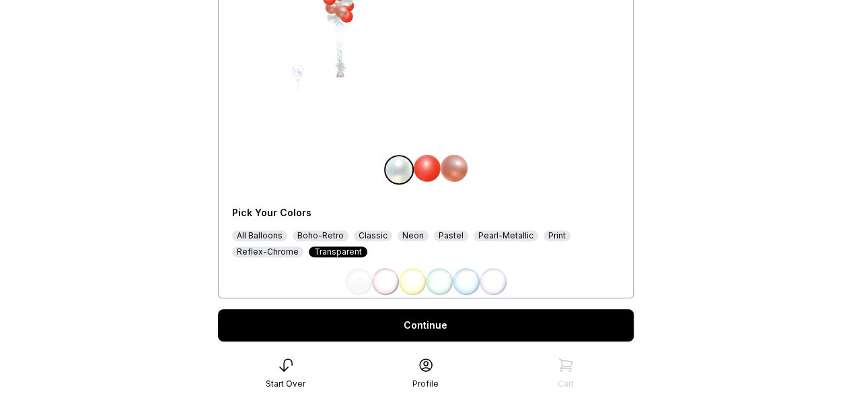
click at [369, 278] on img at bounding box center [358, 281] width 27 height 27
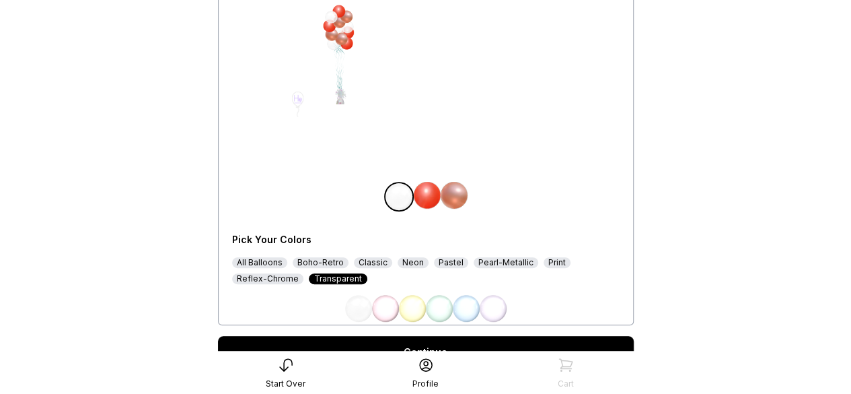
scroll to position [178, 0]
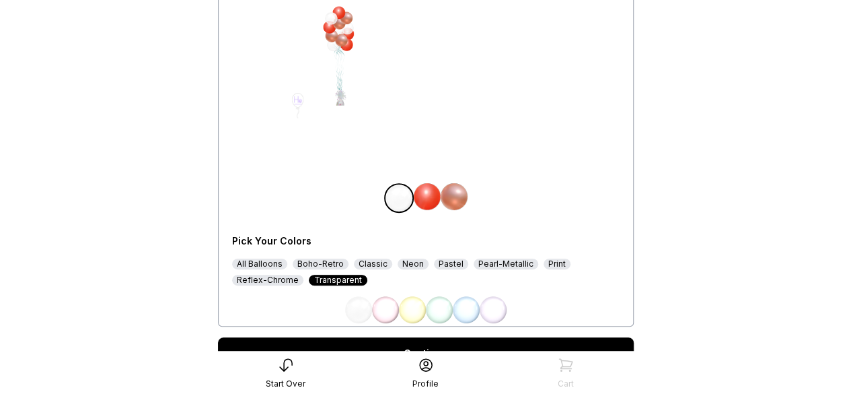
click at [436, 262] on div "Pastel" at bounding box center [451, 263] width 34 height 11
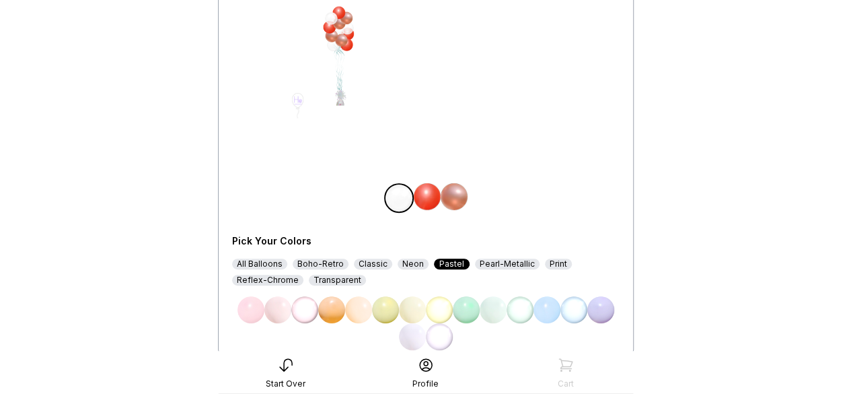
click at [475, 263] on div "Pearl-Metallic" at bounding box center [507, 263] width 65 height 11
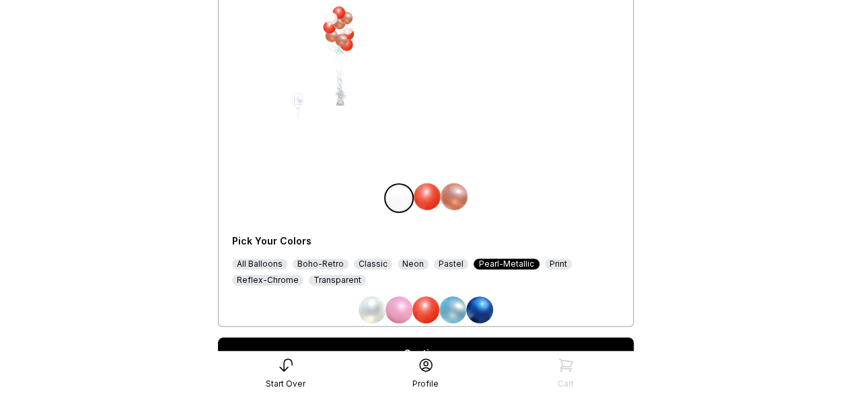
click at [369, 308] on img at bounding box center [372, 309] width 27 height 27
click at [423, 194] on img at bounding box center [427, 196] width 27 height 27
click at [457, 201] on img at bounding box center [454, 196] width 27 height 27
click at [448, 260] on div "Pastel" at bounding box center [451, 263] width 34 height 11
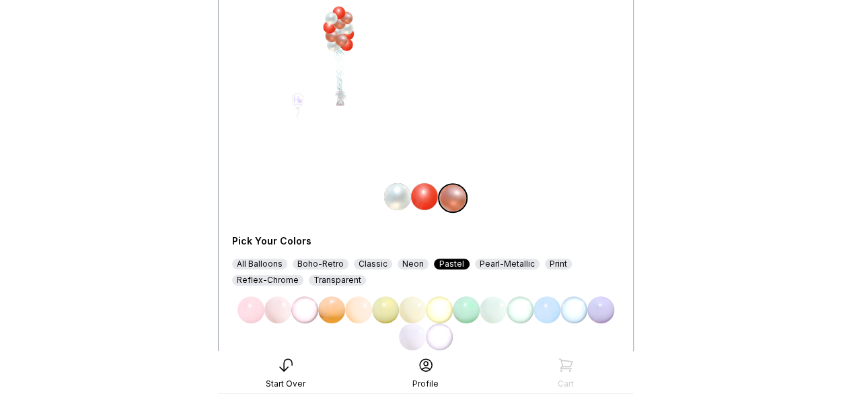
click at [503, 263] on div "Pearl-Metallic" at bounding box center [507, 263] width 65 height 11
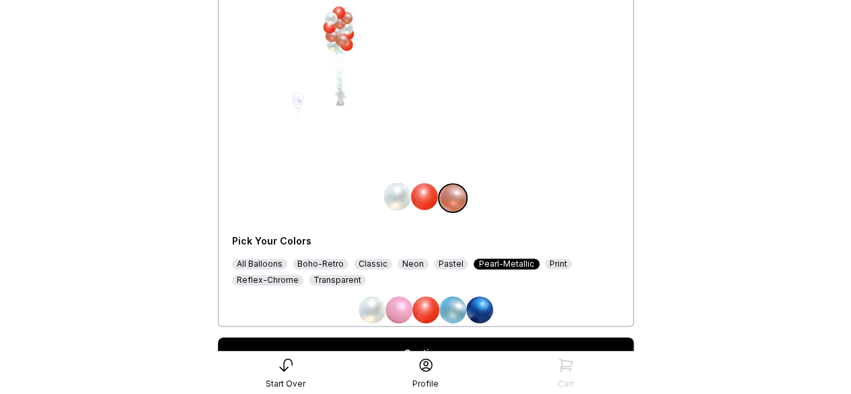
click at [347, 274] on div "Transparent" at bounding box center [337, 279] width 57 height 11
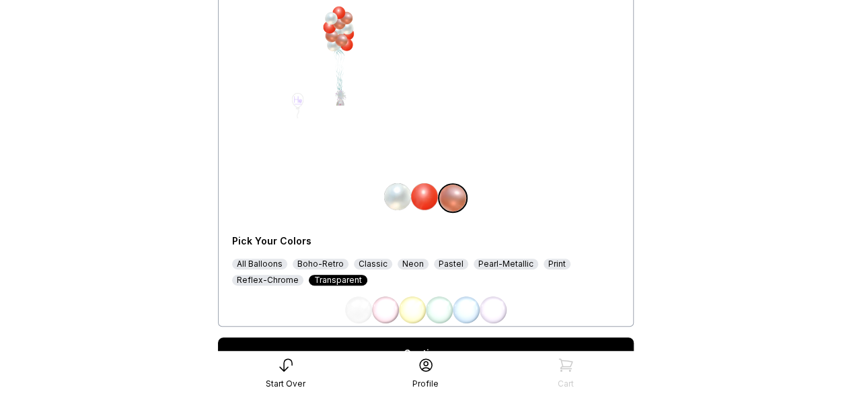
click at [273, 277] on div "Reflex-Chrome" at bounding box center [267, 279] width 71 height 11
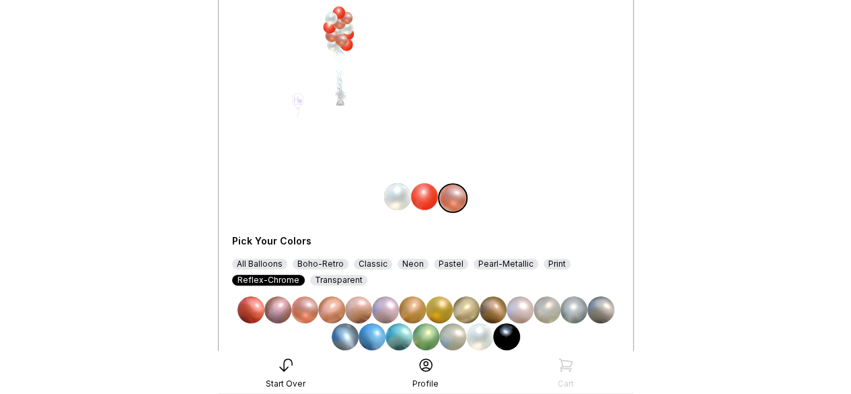
click at [416, 304] on img at bounding box center [412, 309] width 27 height 27
click at [441, 308] on img at bounding box center [439, 309] width 27 height 27
click at [397, 200] on img at bounding box center [397, 196] width 27 height 27
click at [501, 335] on img at bounding box center [506, 336] width 27 height 27
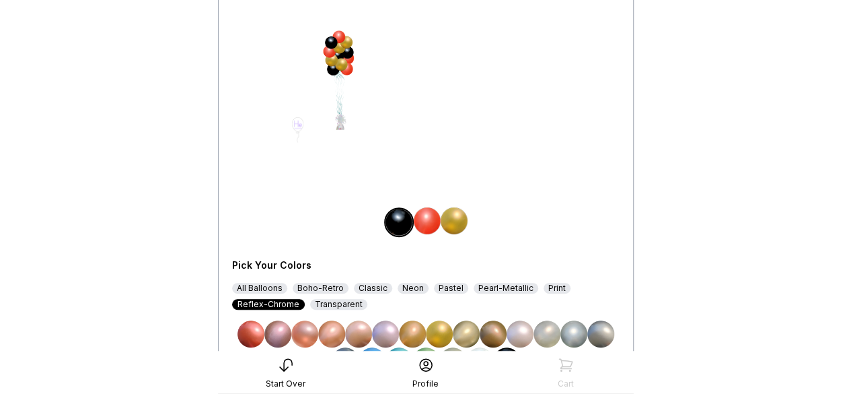
scroll to position [268, 0]
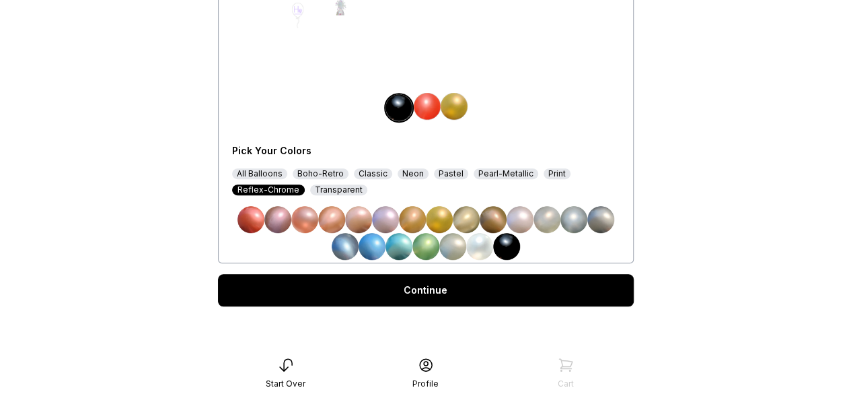
click at [444, 296] on link "Continue" at bounding box center [426, 290] width 416 height 32
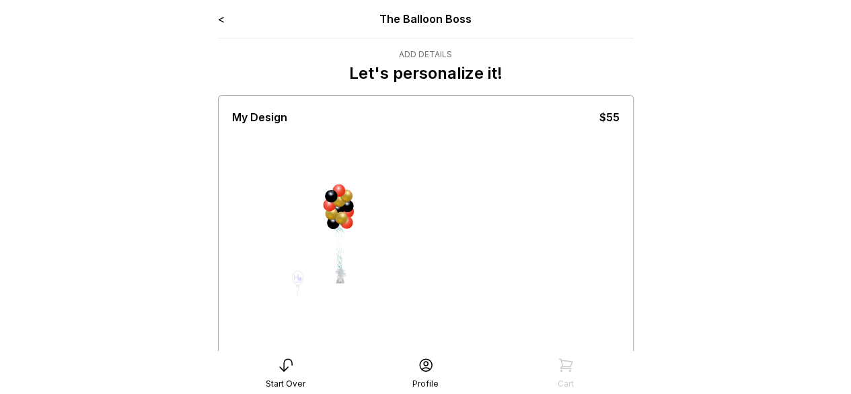
click at [342, 215] on div at bounding box center [341, 218] width 13 height 13
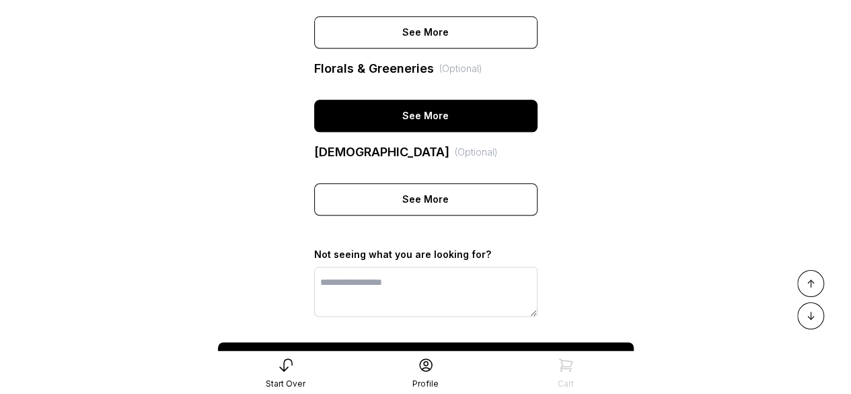
scroll to position [708, 0]
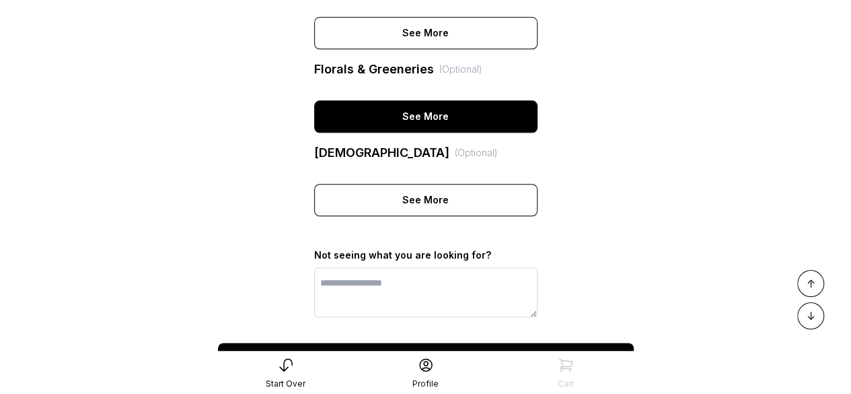
click at [393, 133] on div "See More" at bounding box center [425, 116] width 223 height 32
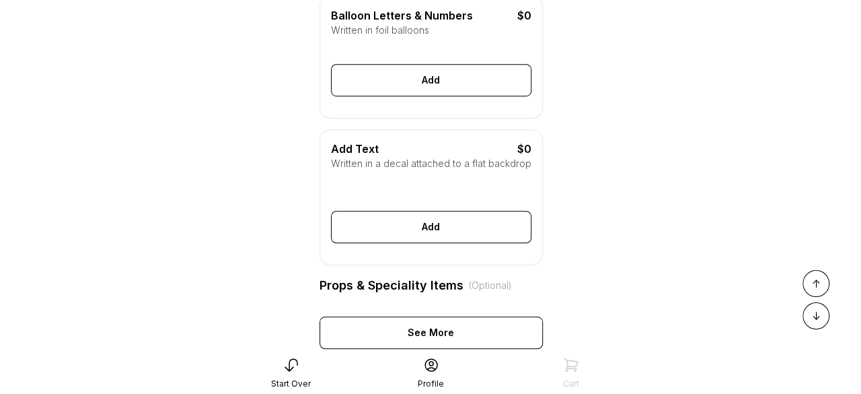
scroll to position [409, 0]
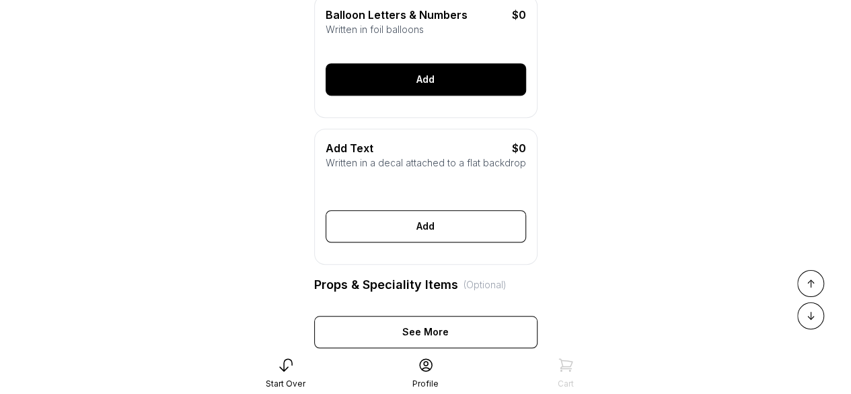
click at [400, 89] on div "Add" at bounding box center [426, 79] width 200 height 32
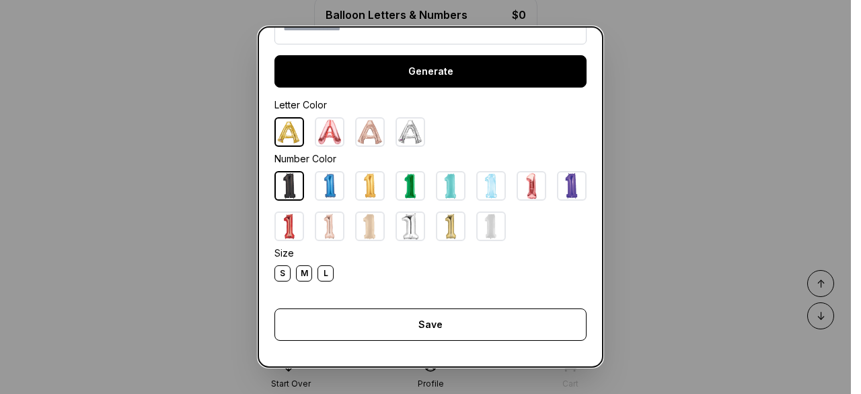
scroll to position [0, 0]
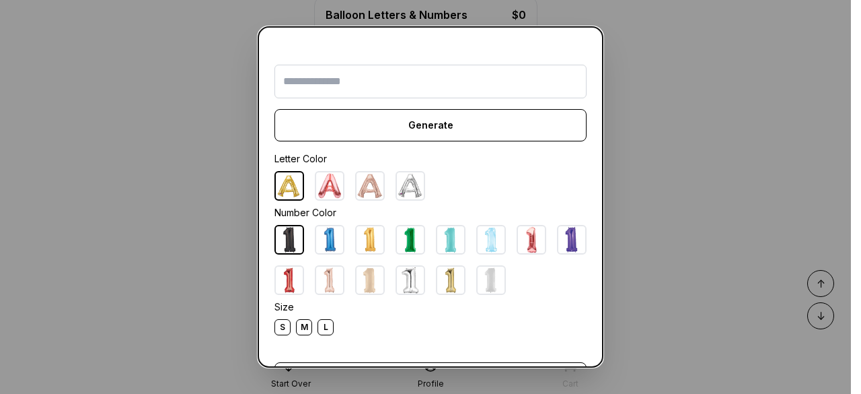
click at [161, 279] on dialog "Generate Letter Color Number Color Size S M L Save Close" at bounding box center [430, 197] width 861 height 394
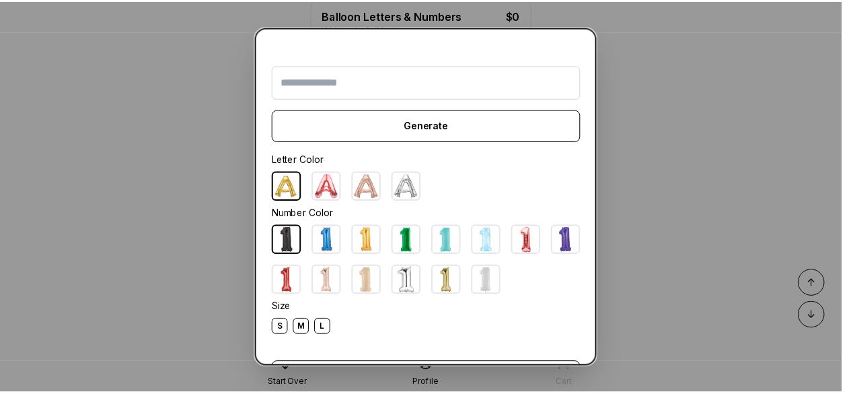
scroll to position [54, 0]
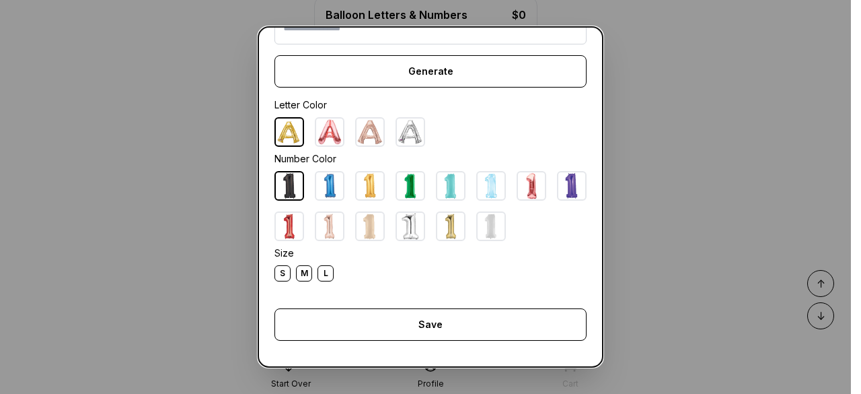
click at [215, 302] on dialog "Generate Letter Color Number Color Size S M L Save Close" at bounding box center [430, 197] width 861 height 394
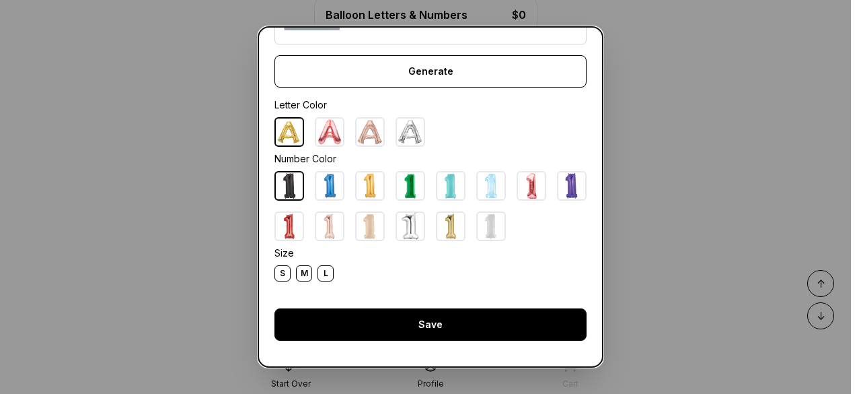
click at [328, 336] on div "Save" at bounding box center [430, 324] width 312 height 32
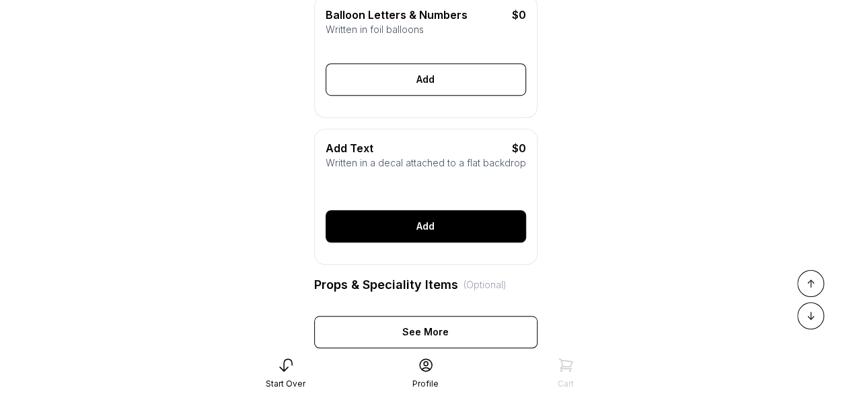
click at [420, 242] on div "Add" at bounding box center [426, 226] width 200 height 32
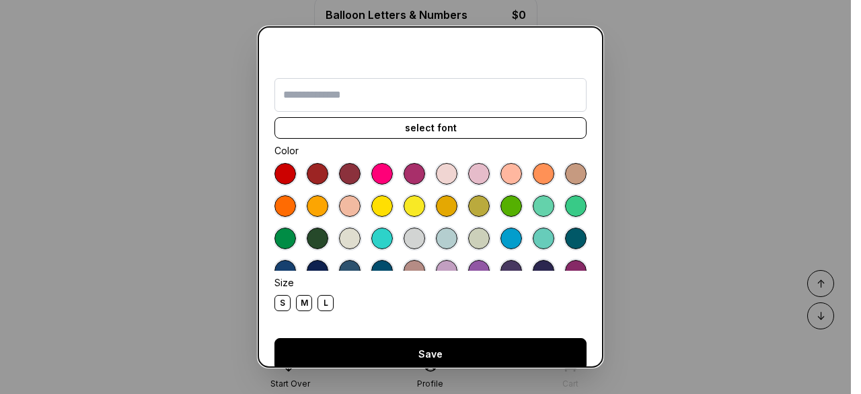
click at [401, 353] on div "Save" at bounding box center [430, 354] width 312 height 32
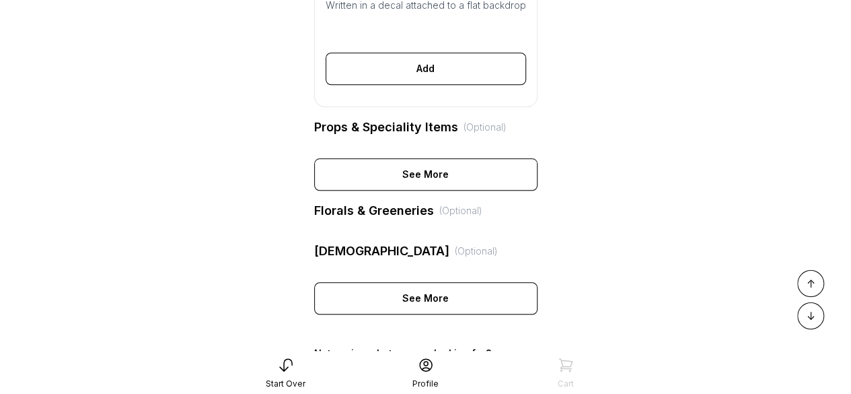
scroll to position [568, 0]
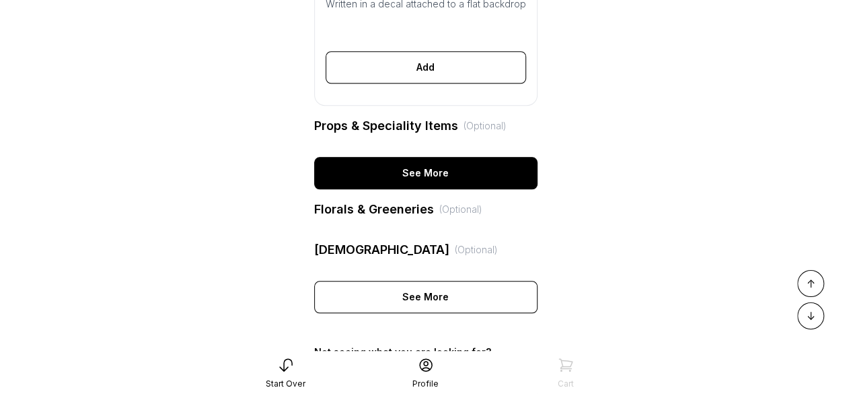
click at [394, 188] on div "See More" at bounding box center [425, 173] width 223 height 32
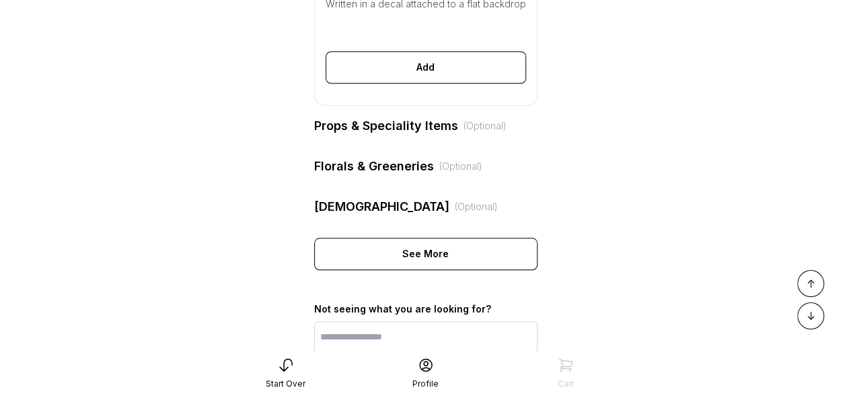
click at [480, 133] on div "(Optional)" at bounding box center [485, 125] width 43 height 13
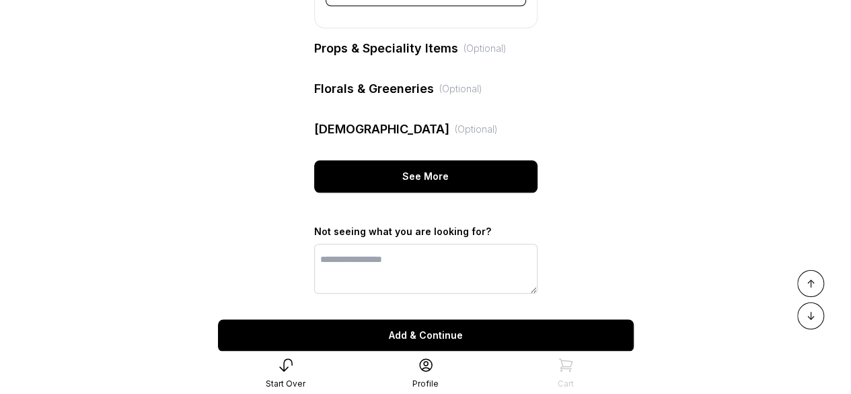
click at [459, 190] on div "See More" at bounding box center [425, 176] width 223 height 32
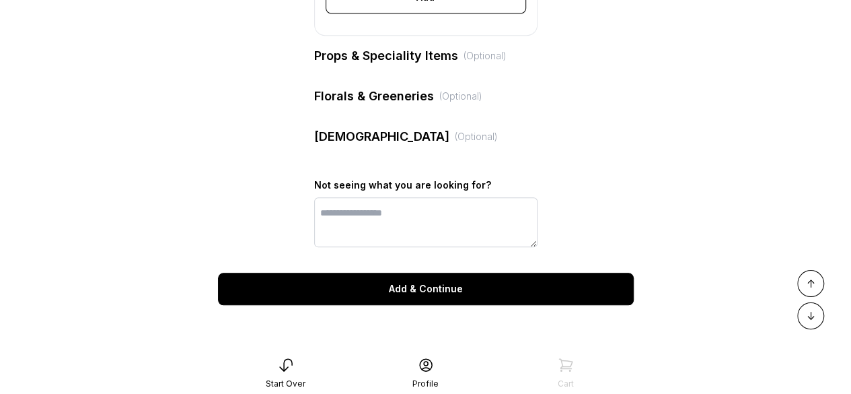
scroll to position [657, 0]
click at [439, 291] on div "Add & Continue" at bounding box center [426, 288] width 416 height 32
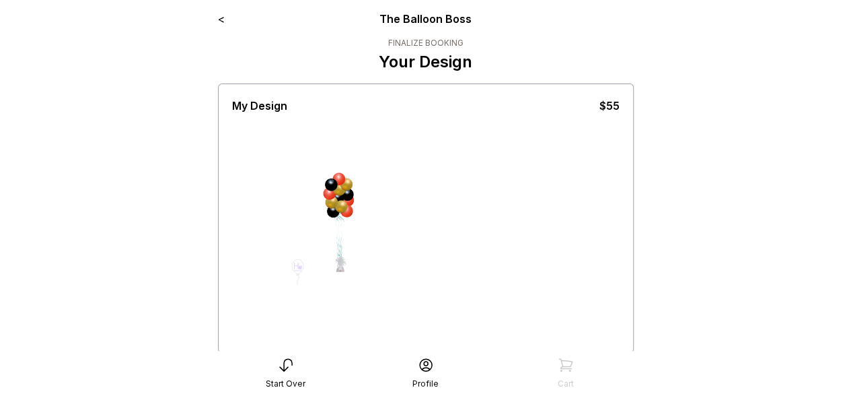
click at [223, 16] on link "<" at bounding box center [221, 18] width 7 height 13
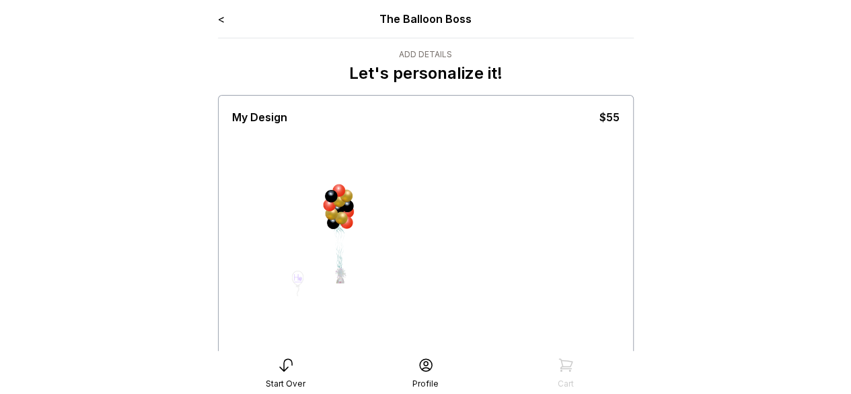
click at [223, 16] on link "<" at bounding box center [221, 18] width 7 height 13
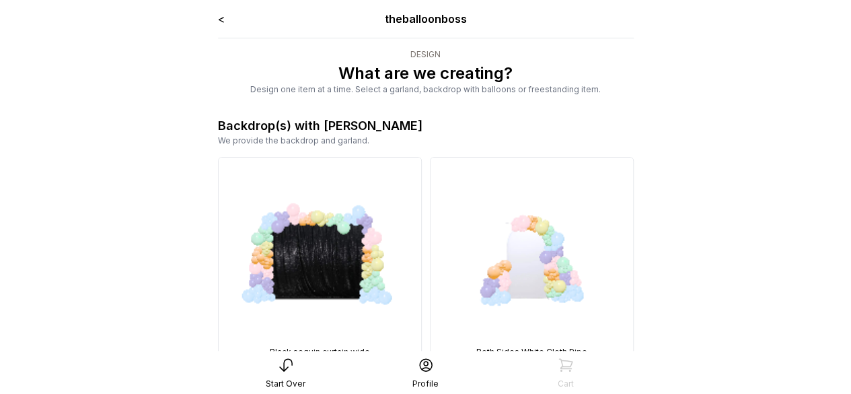
click at [223, 16] on link "<" at bounding box center [221, 18] width 7 height 13
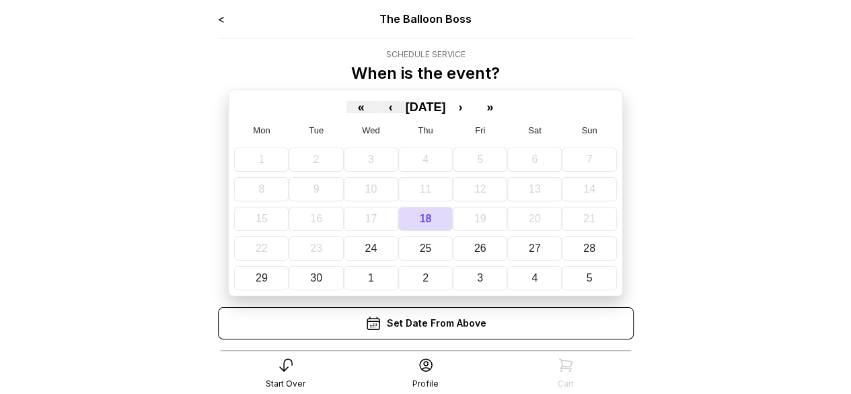
click at [223, 16] on link "<" at bounding box center [221, 18] width 7 height 13
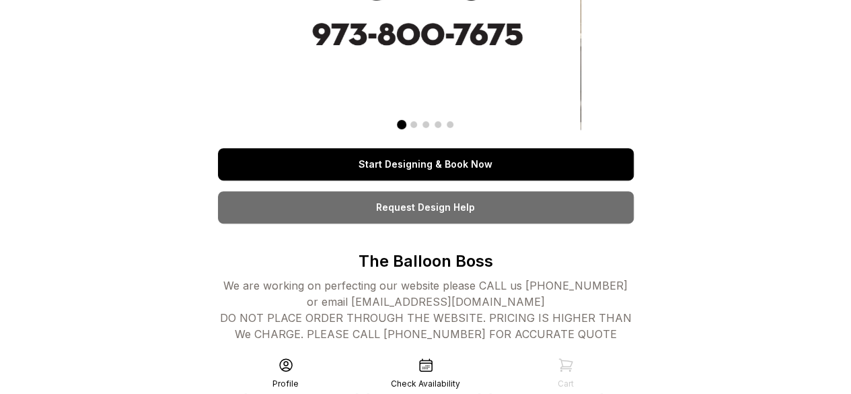
scroll to position [186, 0]
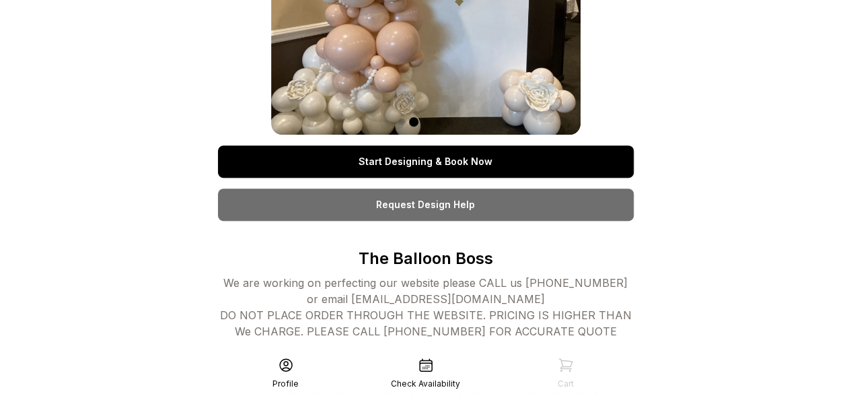
click at [437, 207] on link "Request Design Help" at bounding box center [426, 204] width 416 height 32
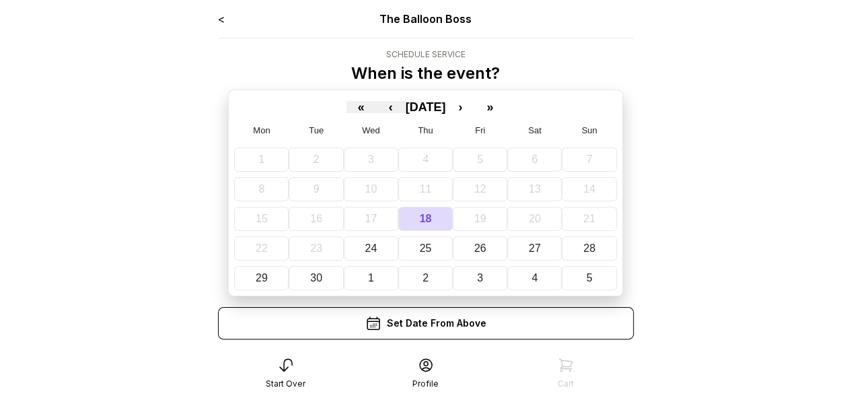
scroll to position [27, 0]
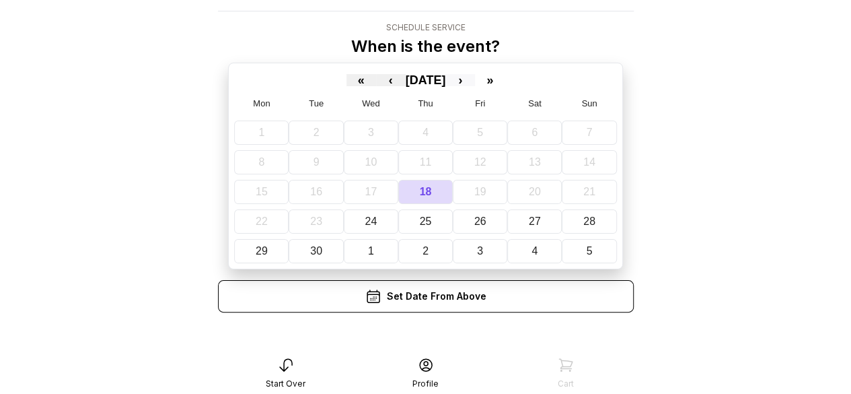
click at [475, 79] on button "›" at bounding box center [460, 80] width 30 height 12
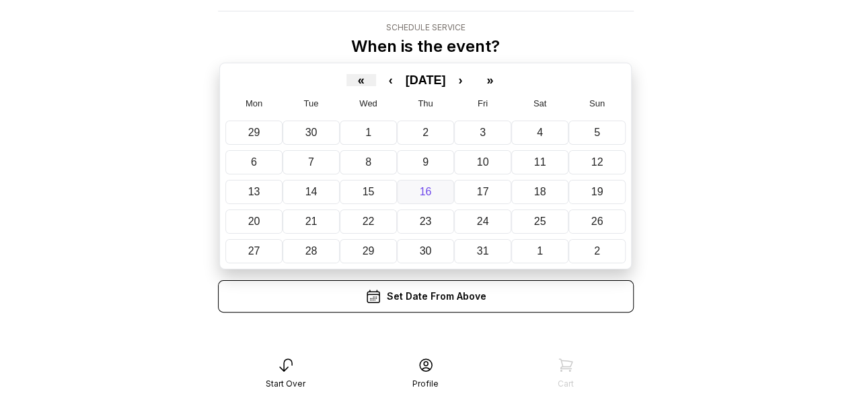
click at [420, 193] on abbr "16" at bounding box center [426, 191] width 12 height 11
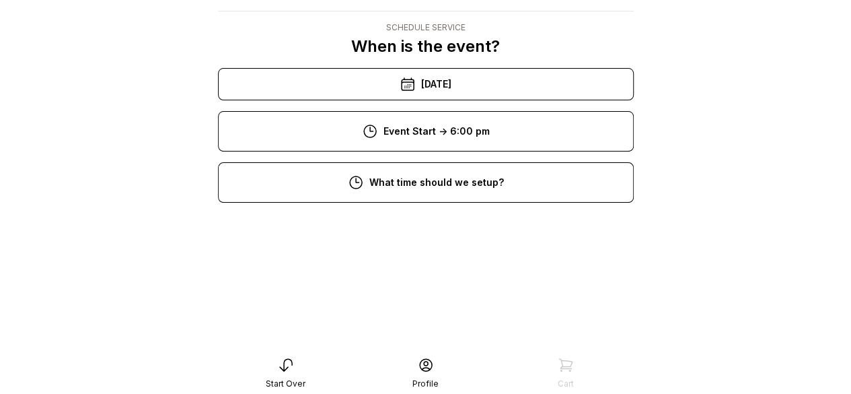
scroll to position [322, 0]
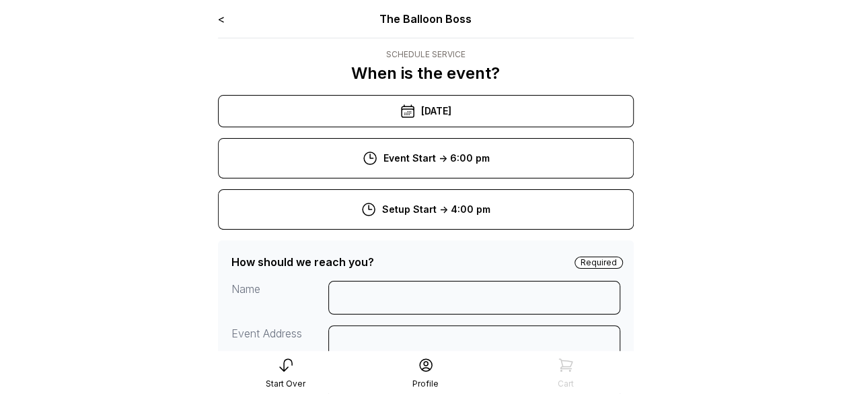
scroll to position [145, 0]
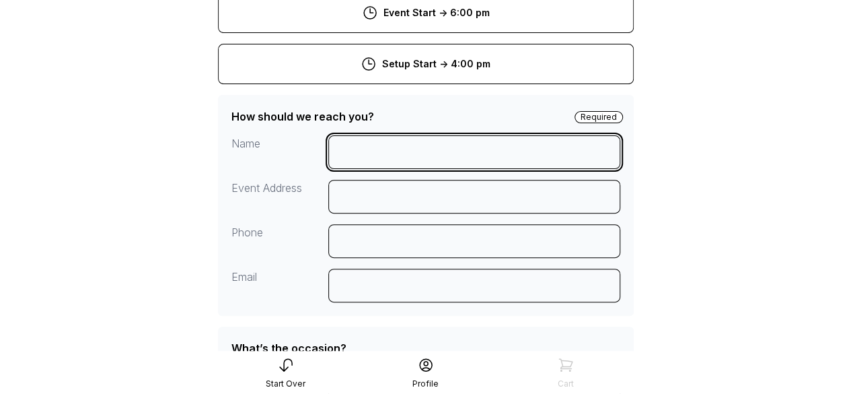
click at [386, 163] on input at bounding box center [474, 152] width 292 height 34
type input "**********"
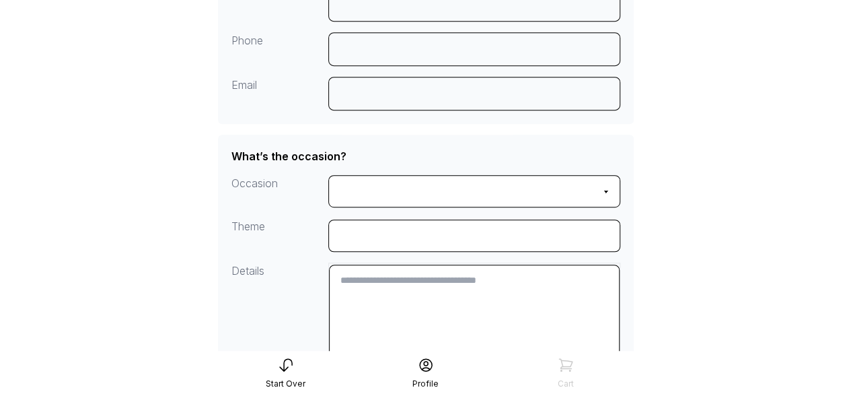
click at [432, 225] on div "3:00 pm" at bounding box center [426, 221] width 394 height 32
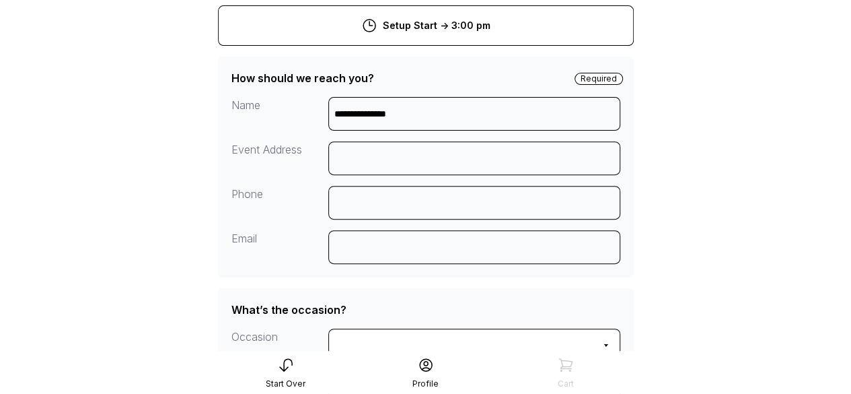
scroll to position [181, 0]
